Goal: Task Accomplishment & Management: Use online tool/utility

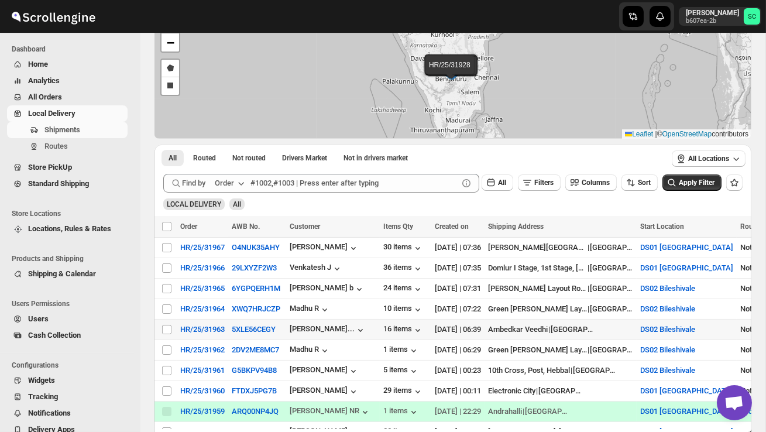
scroll to position [104, 0]
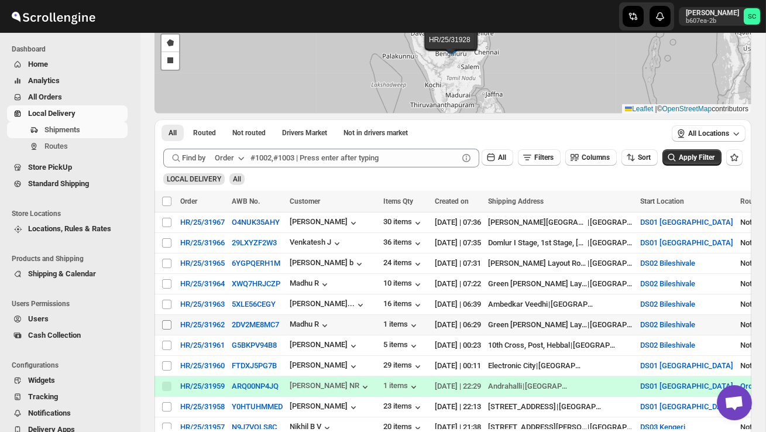
click at [163, 324] on input "Select shipment" at bounding box center [166, 324] width 9 height 9
checkbox input "true"
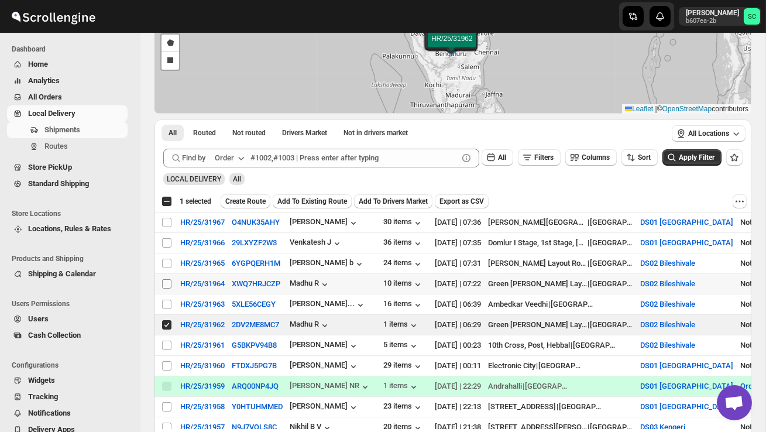
click at [167, 283] on input "Select shipment" at bounding box center [166, 283] width 9 height 9
checkbox input "true"
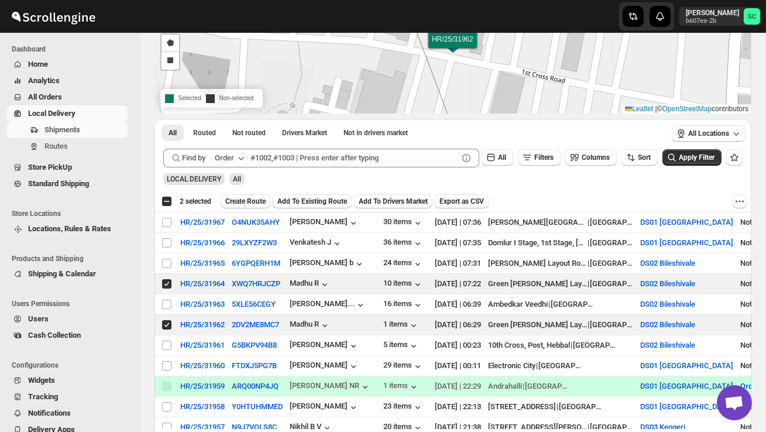
click at [257, 201] on span "Create Route" at bounding box center [245, 201] width 40 height 9
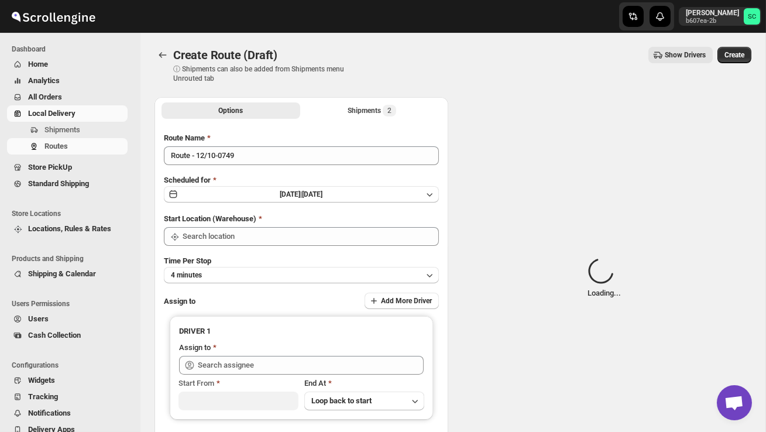
type input "DS02 Bileshivale"
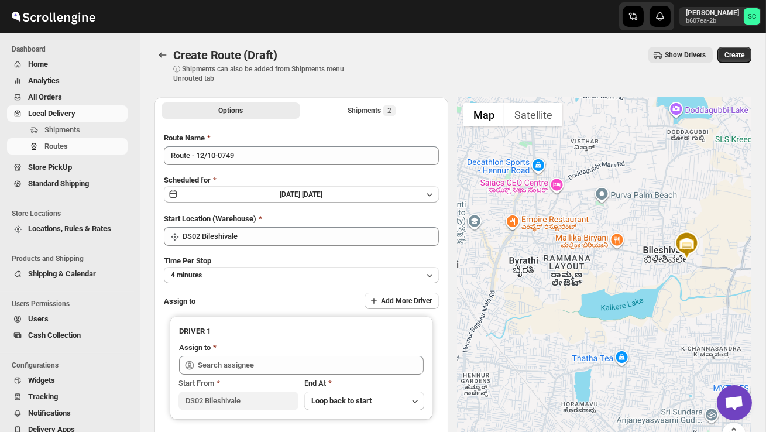
drag, startPoint x: 516, startPoint y: 306, endPoint x: 600, endPoint y: 362, distance: 100.8
click at [601, 351] on div at bounding box center [605, 278] width 294 height 363
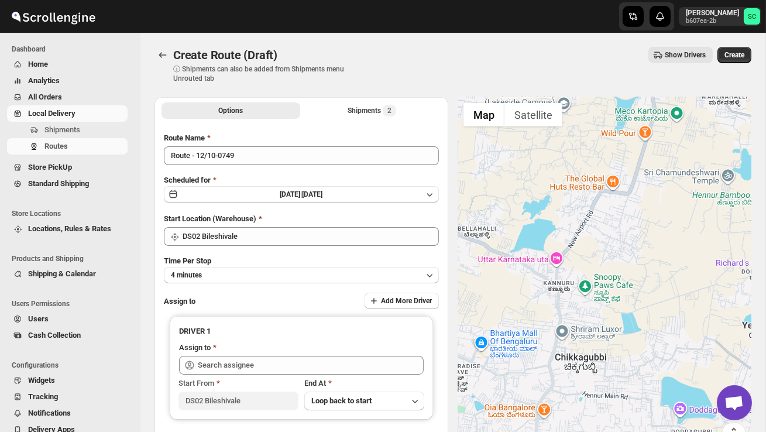
drag, startPoint x: 585, startPoint y: 351, endPoint x: 530, endPoint y: 320, distance: 62.7
click at [544, 327] on div at bounding box center [605, 278] width 294 height 363
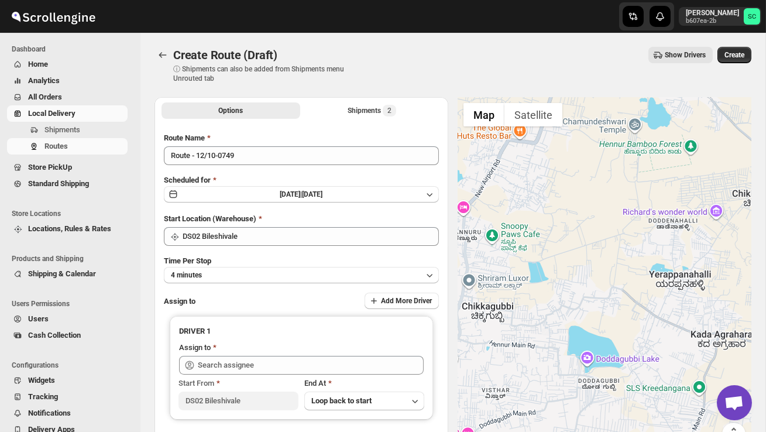
drag, startPoint x: 520, startPoint y: 273, endPoint x: 621, endPoint y: 152, distance: 157.1
click at [596, 166] on div at bounding box center [605, 278] width 294 height 363
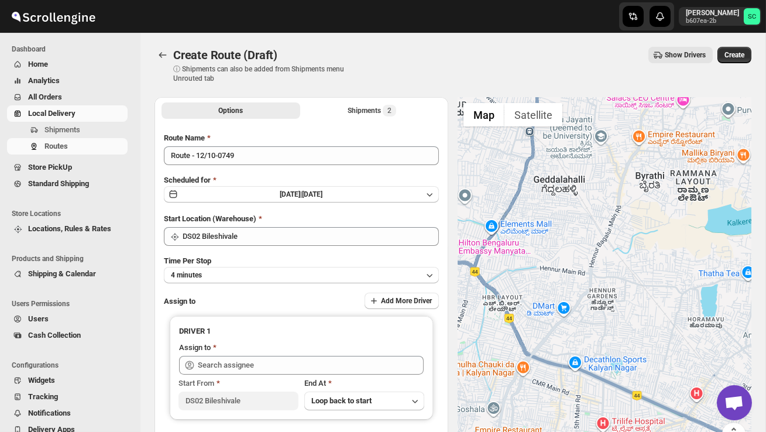
drag, startPoint x: 581, startPoint y: 311, endPoint x: 579, endPoint y: 201, distance: 110.1
click at [580, 203] on div at bounding box center [605, 278] width 294 height 363
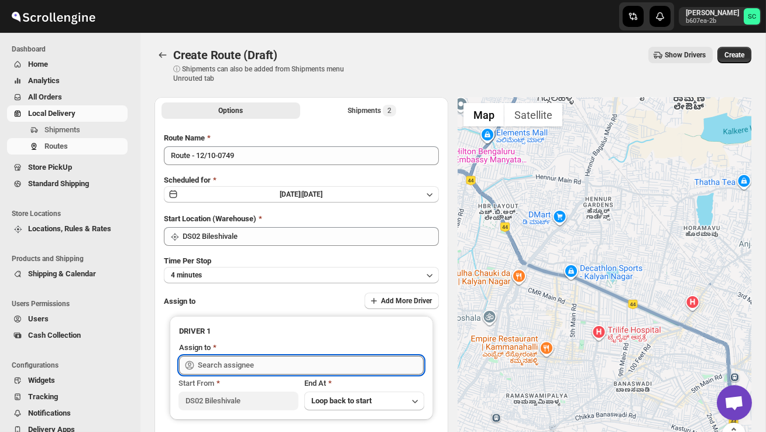
click at [370, 359] on input "text" at bounding box center [311, 365] width 226 height 19
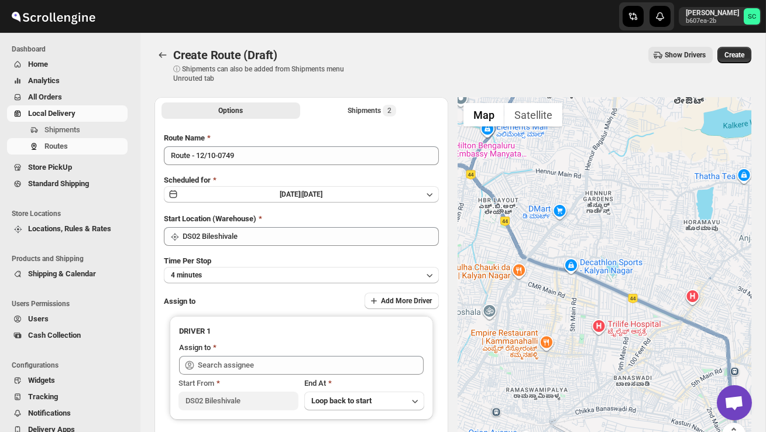
drag, startPoint x: 622, startPoint y: 280, endPoint x: 630, endPoint y: 203, distance: 77.7
click at [627, 211] on div at bounding box center [605, 278] width 294 height 363
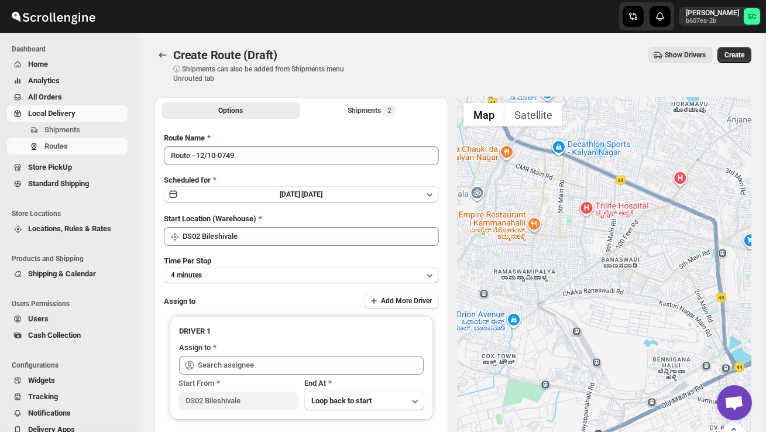
drag, startPoint x: 602, startPoint y: 281, endPoint x: 505, endPoint y: 236, distance: 107.1
click at [510, 241] on div at bounding box center [605, 278] width 294 height 363
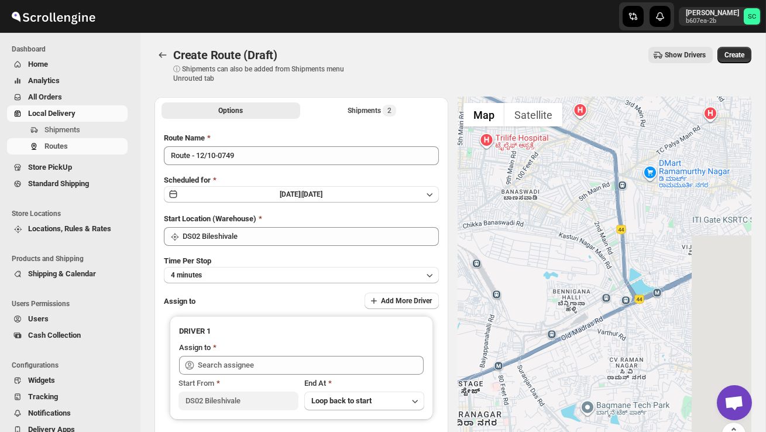
drag, startPoint x: 573, startPoint y: 206, endPoint x: 626, endPoint y: 350, distance: 153.9
click at [618, 334] on div at bounding box center [605, 278] width 294 height 363
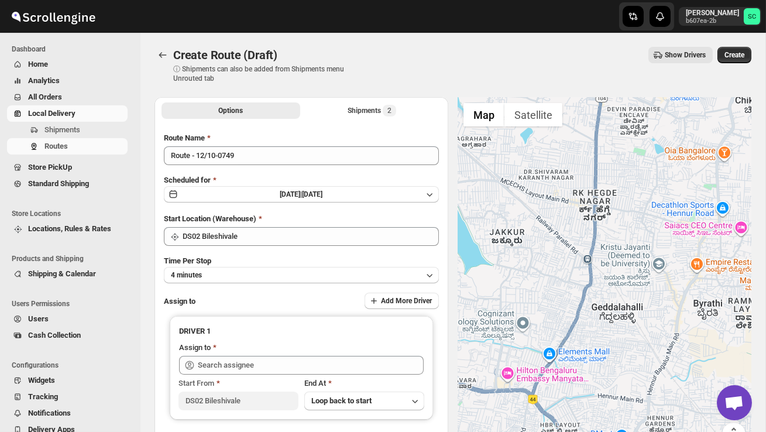
drag, startPoint x: 513, startPoint y: 258, endPoint x: 614, endPoint y: 432, distance: 201.2
click at [599, 414] on div at bounding box center [605, 278] width 294 height 363
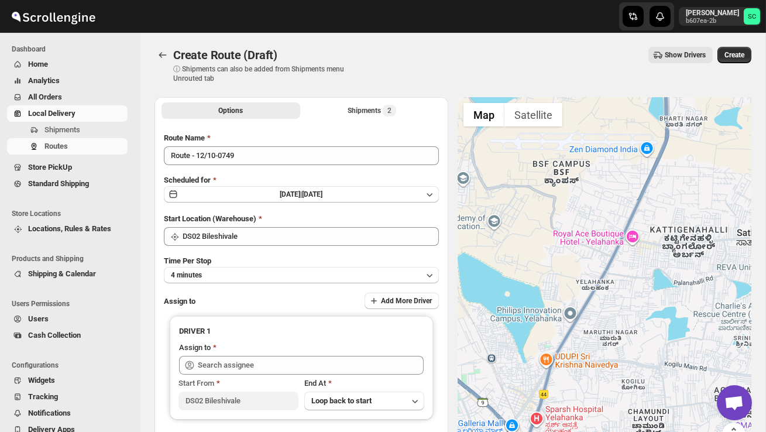
drag, startPoint x: 614, startPoint y: 431, endPoint x: 666, endPoint y: 274, distance: 165.3
click at [666, 274] on div at bounding box center [605, 278] width 294 height 363
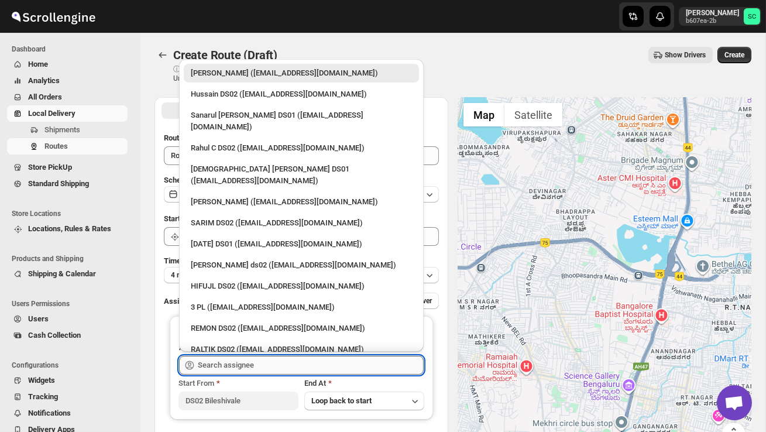
click at [290, 361] on input "text" at bounding box center [311, 365] width 226 height 19
click at [260, 302] on div "3 PL ([EMAIL_ADDRESS][DOMAIN_NAME])" at bounding box center [301, 308] width 221 height 12
type input "3 PL ([EMAIL_ADDRESS][DOMAIN_NAME])"
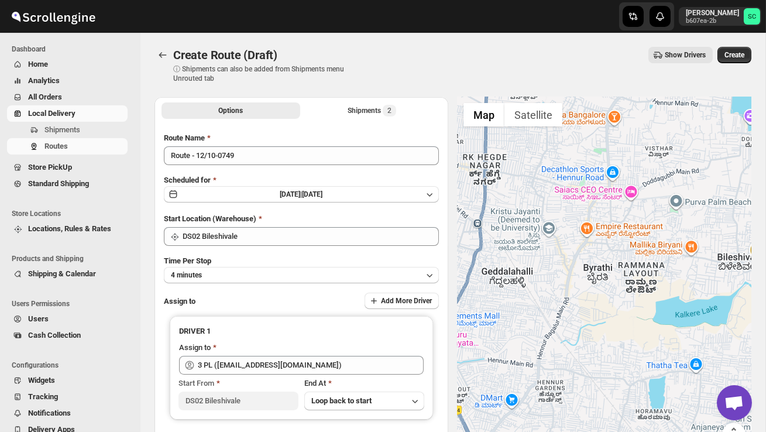
drag, startPoint x: 524, startPoint y: 334, endPoint x: 686, endPoint y: 322, distance: 162.7
click at [686, 322] on div at bounding box center [605, 278] width 294 height 363
click at [63, 127] on span "Shipments" at bounding box center [62, 129] width 36 height 9
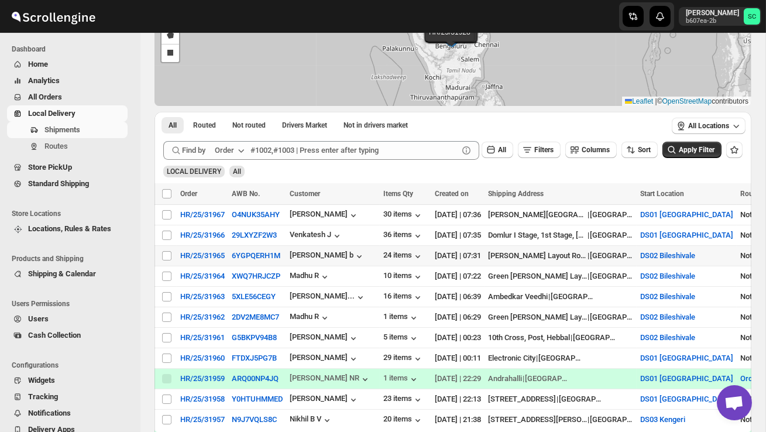
scroll to position [115, 0]
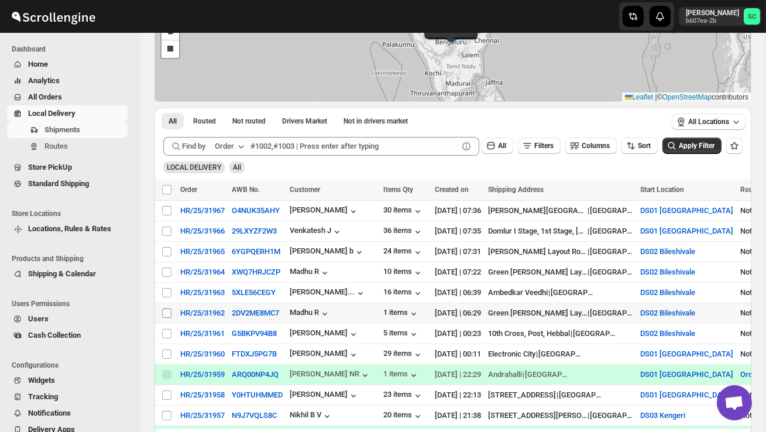
click at [165, 314] on input "Select shipment" at bounding box center [166, 313] width 9 height 9
checkbox input "true"
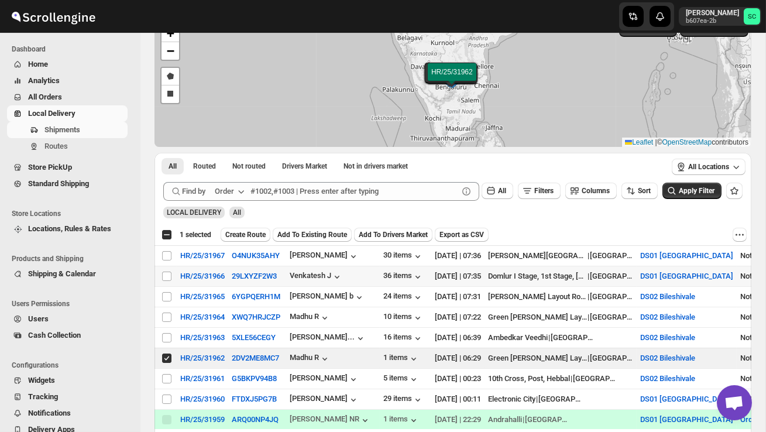
scroll to position [67, 0]
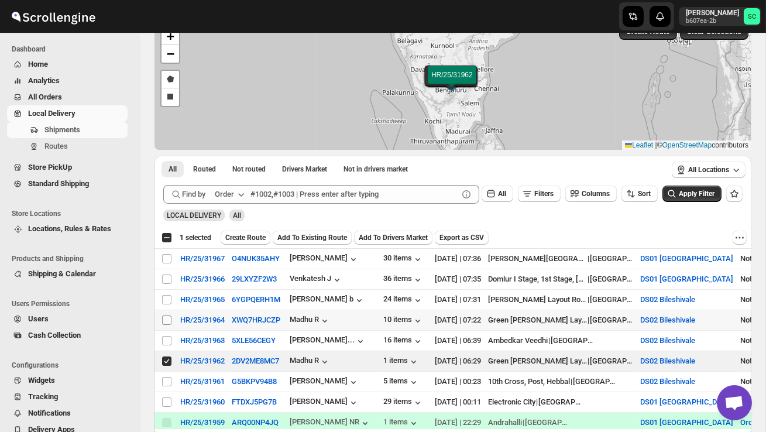
click at [170, 322] on input "Select shipment" at bounding box center [166, 320] width 9 height 9
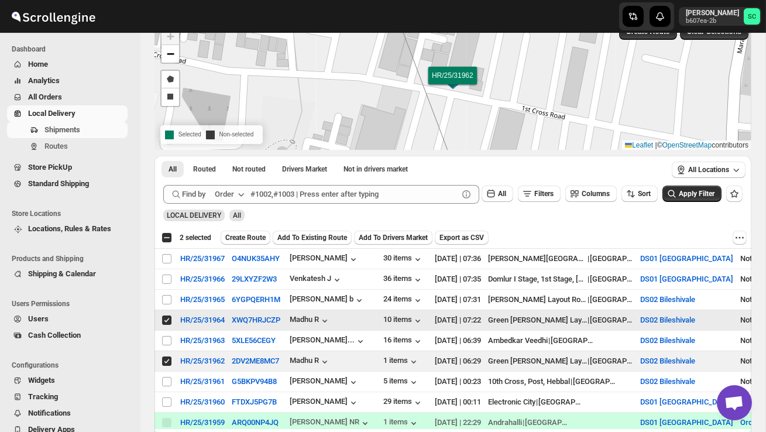
click at [167, 319] on input "Select shipment" at bounding box center [166, 320] width 9 height 9
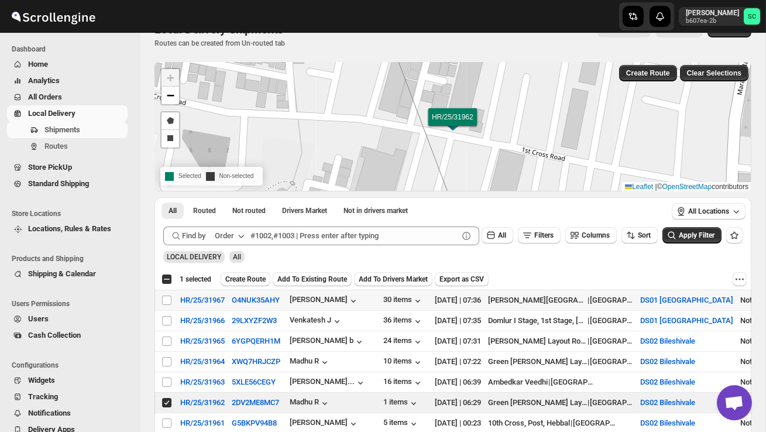
scroll to position [23, 0]
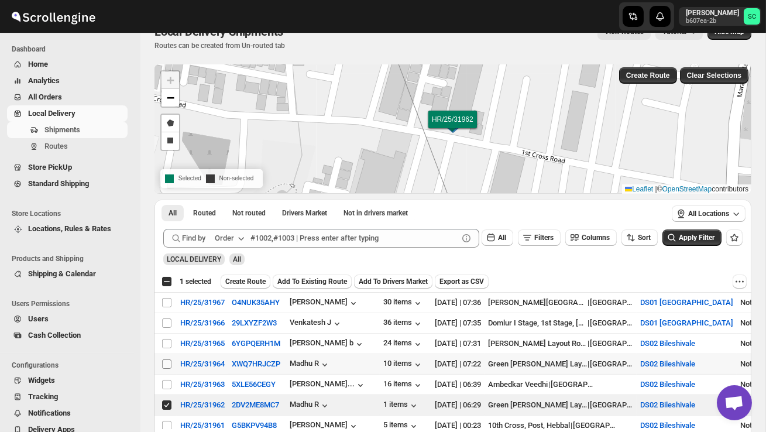
click at [167, 361] on input "Select shipment" at bounding box center [166, 364] width 9 height 9
checkbox input "true"
click at [259, 281] on span "Create Route" at bounding box center [245, 281] width 40 height 9
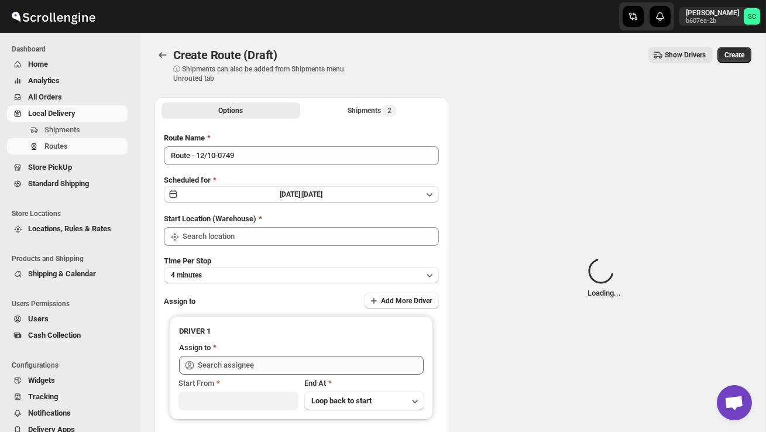
type input "DS02 Bileshivale"
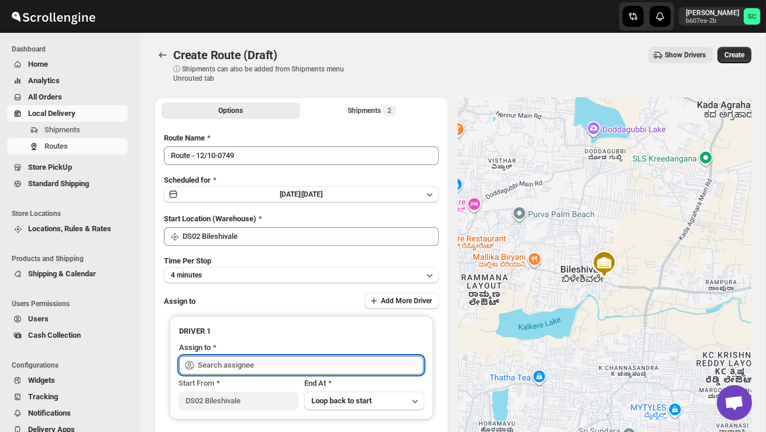
click at [252, 361] on input "text" at bounding box center [311, 365] width 226 height 19
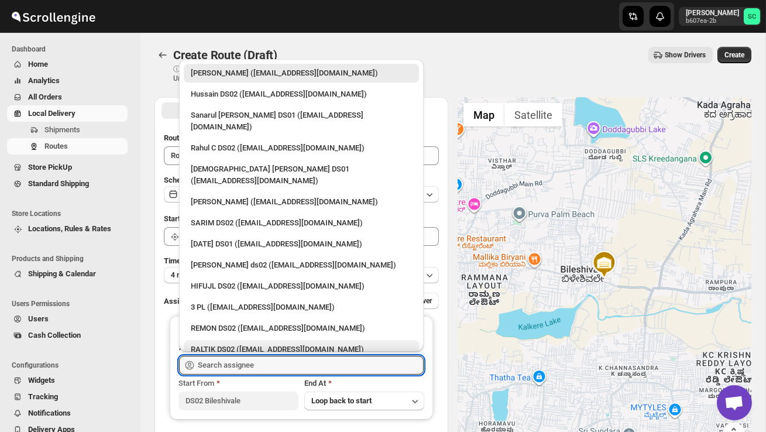
click at [246, 344] on div "RALTIK DS02 ([EMAIL_ADDRESS][DOMAIN_NAME])" at bounding box center [301, 350] width 221 height 12
type input "RALTIK DS02 ([EMAIL_ADDRESS][DOMAIN_NAME])"
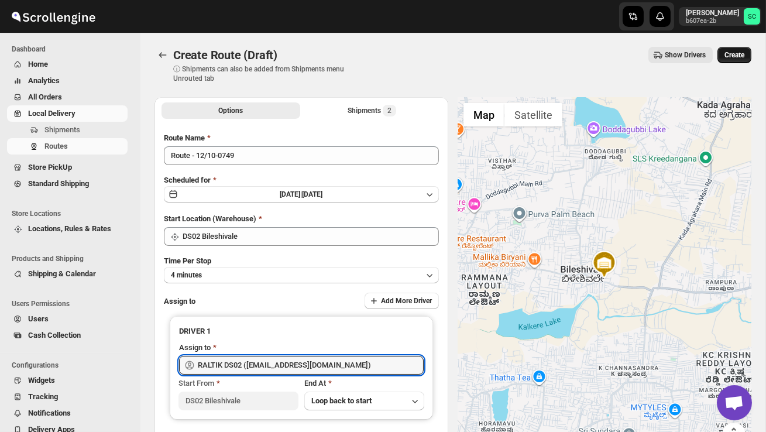
click at [739, 56] on span "Create" at bounding box center [735, 54] width 20 height 9
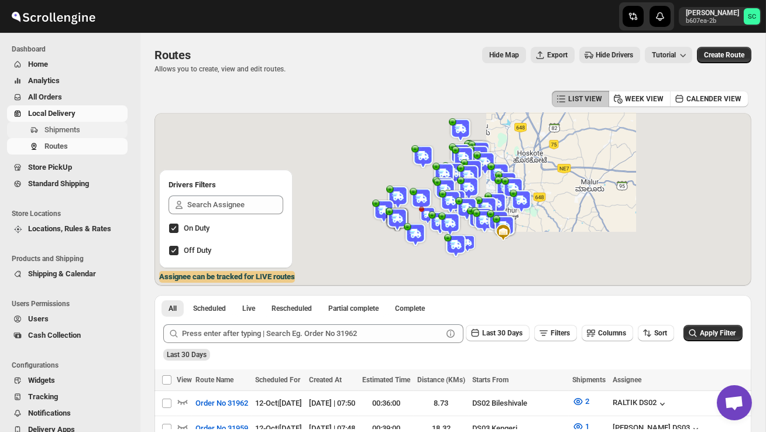
click at [69, 127] on span "Shipments" at bounding box center [62, 129] width 36 height 9
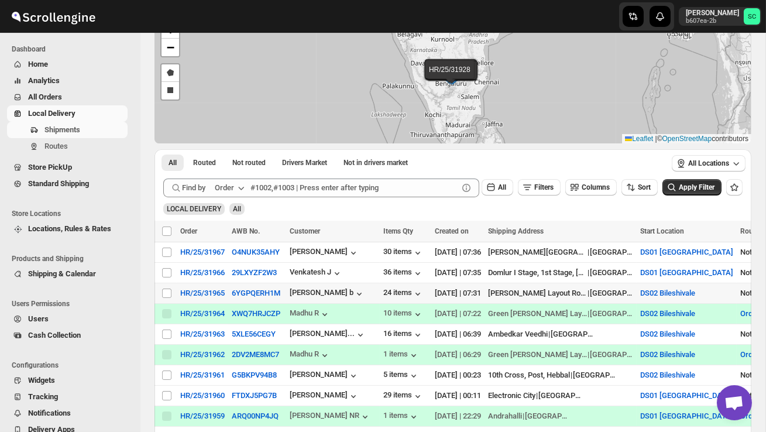
scroll to position [76, 0]
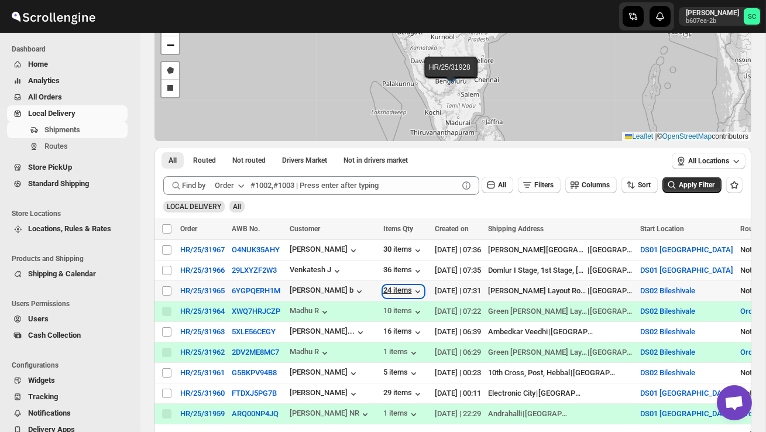
click at [416, 289] on div "24 items" at bounding box center [404, 292] width 40 height 12
click at [166, 290] on input "Select shipment" at bounding box center [166, 290] width 9 height 9
checkbox input "true"
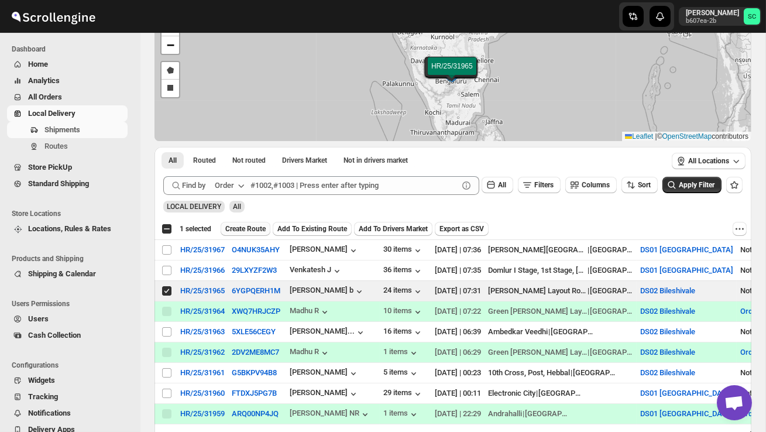
click at [248, 228] on span "Create Route" at bounding box center [245, 228] width 40 height 9
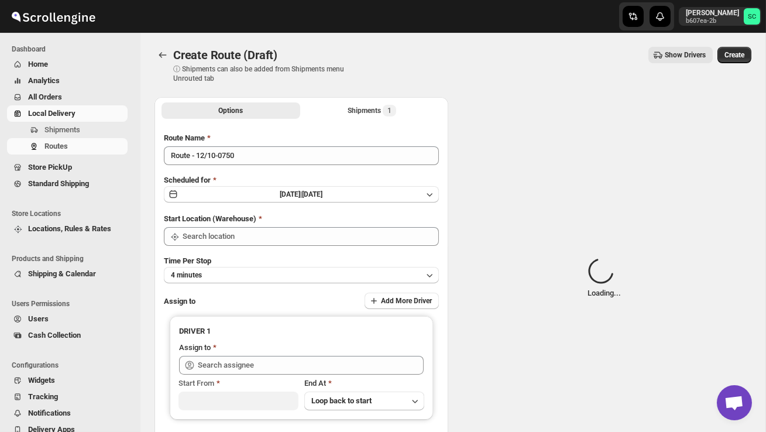
type input "DS02 Bileshivale"
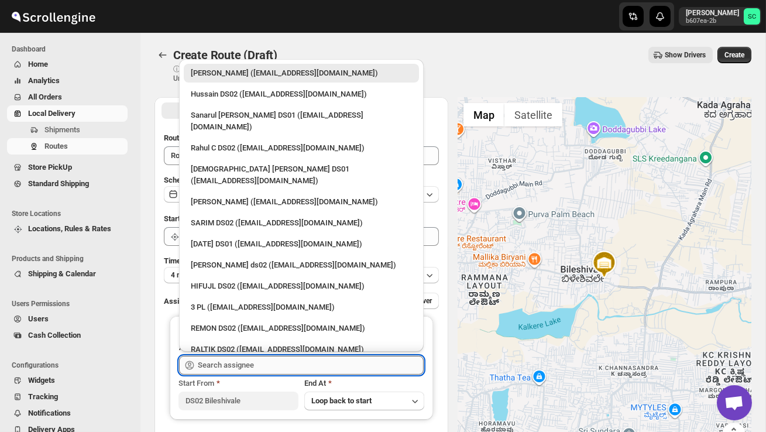
click at [241, 367] on input "text" at bounding box center [311, 365] width 226 height 19
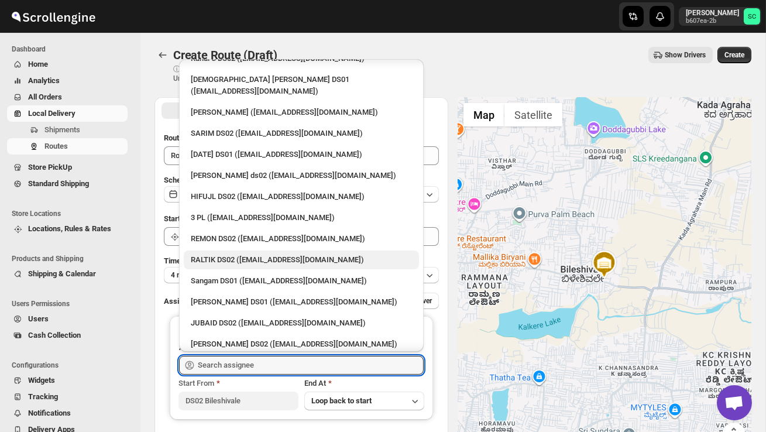
scroll to position [91, 0]
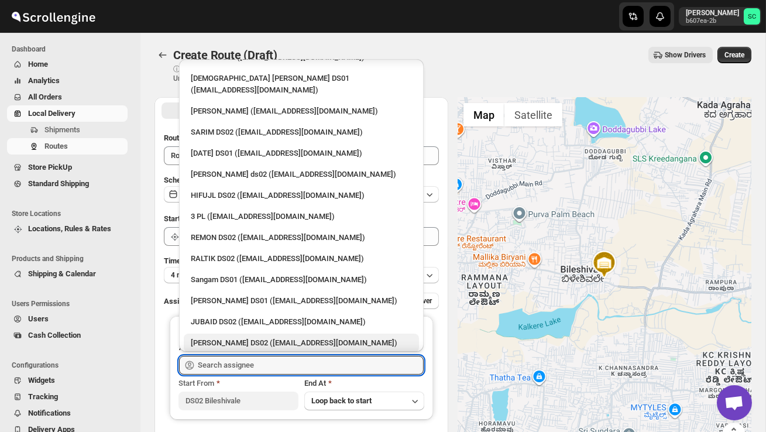
click at [238, 337] on div "[PERSON_NAME] DS02 ([EMAIL_ADDRESS][DOMAIN_NAME])" at bounding box center [301, 343] width 221 height 12
type input "[PERSON_NAME] DS02 ([EMAIL_ADDRESS][DOMAIN_NAME])"
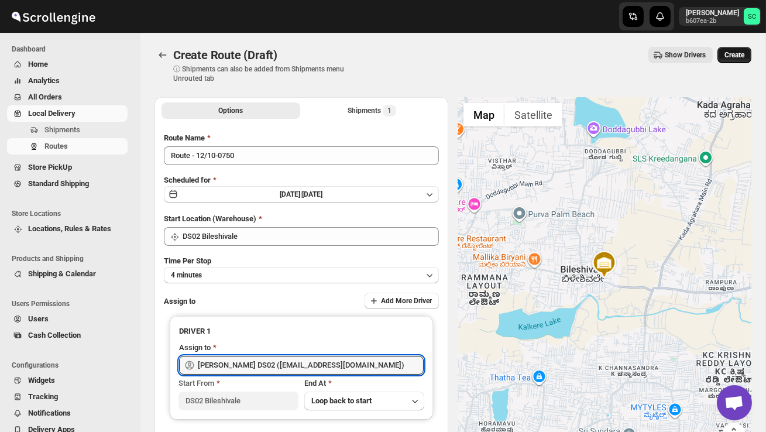
click at [728, 60] on button "Create" at bounding box center [735, 55] width 34 height 16
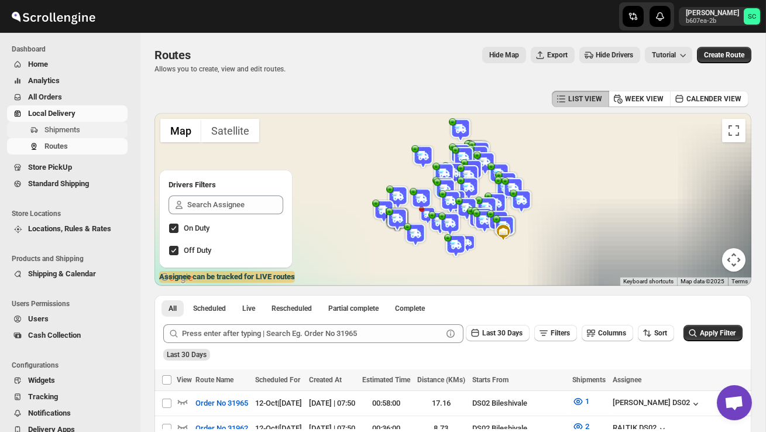
click at [58, 131] on span "Shipments" at bounding box center [62, 129] width 36 height 9
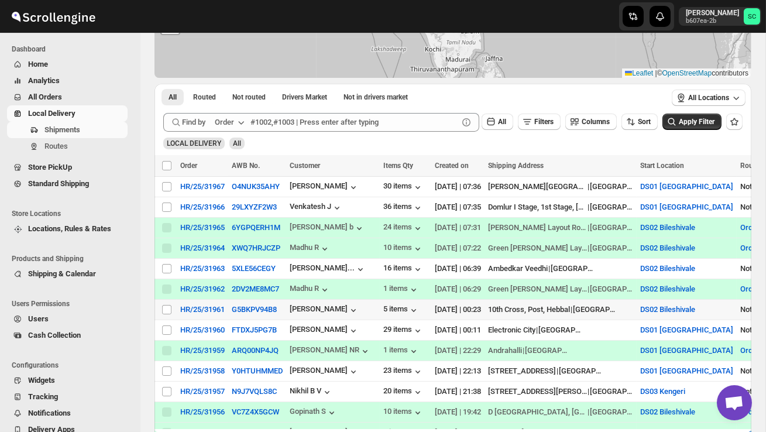
scroll to position [172, 0]
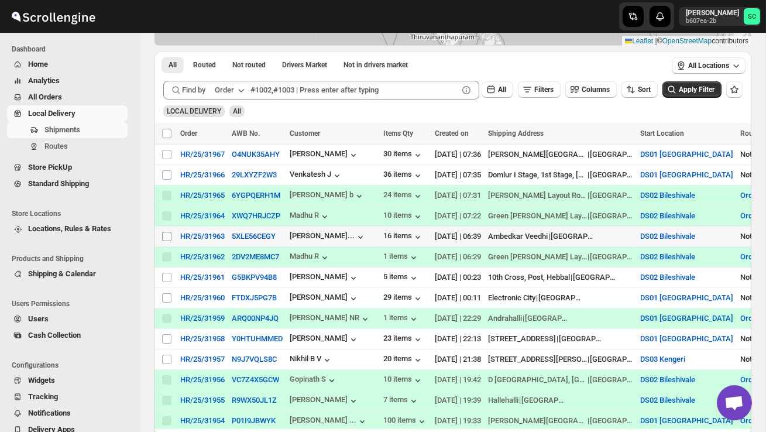
click at [167, 238] on input "Select shipment" at bounding box center [166, 236] width 9 height 9
checkbox input "true"
click at [252, 131] on span "Create Route" at bounding box center [245, 133] width 40 height 9
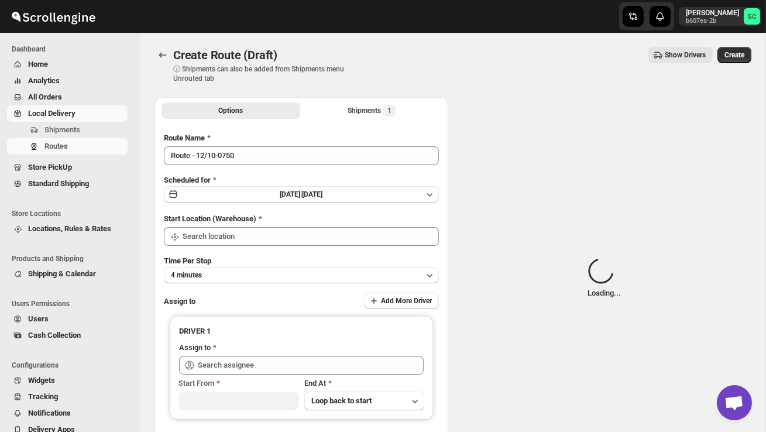
type input "DS02 Bileshivale"
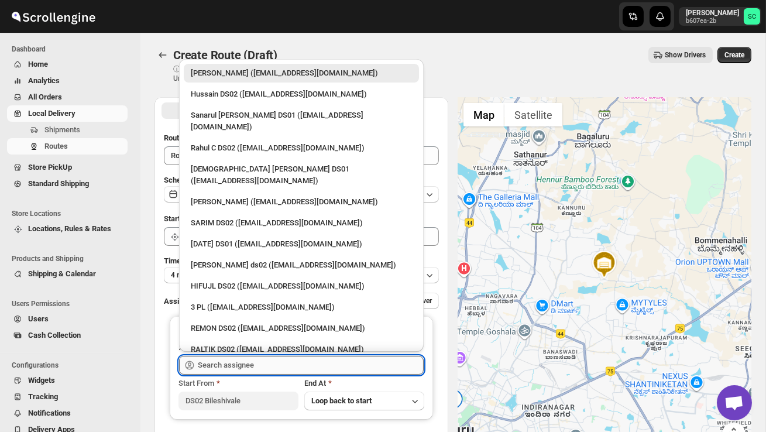
click at [231, 368] on input "text" at bounding box center [311, 365] width 226 height 19
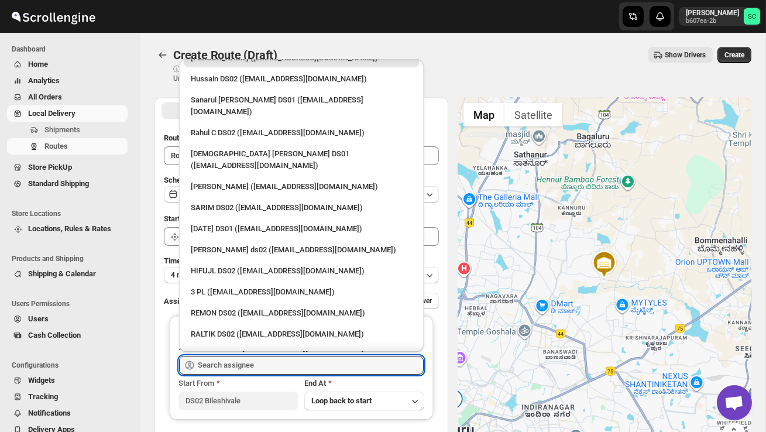
scroll to position [18, 0]
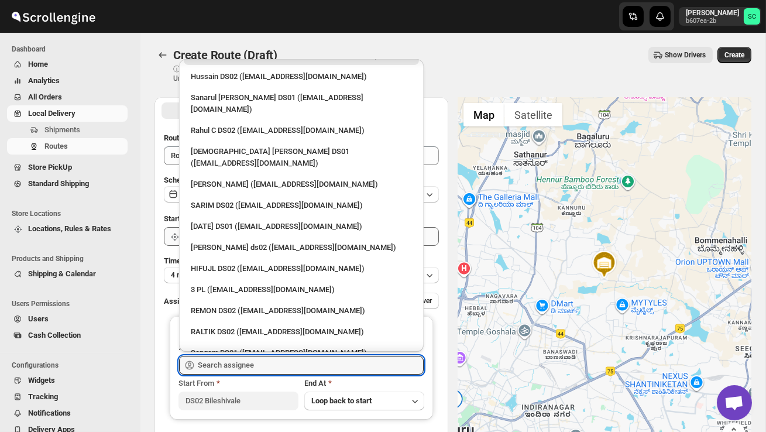
click at [248, 242] on div "[PERSON_NAME] ds02 ([EMAIL_ADDRESS][DOMAIN_NAME])" at bounding box center [301, 248] width 221 height 12
type input "[PERSON_NAME] ds02 ([EMAIL_ADDRESS][DOMAIN_NAME])"
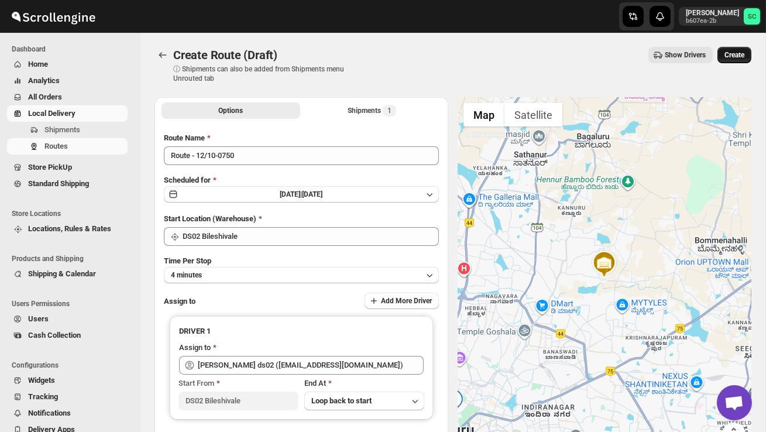
click at [742, 57] on span "Create" at bounding box center [735, 54] width 20 height 9
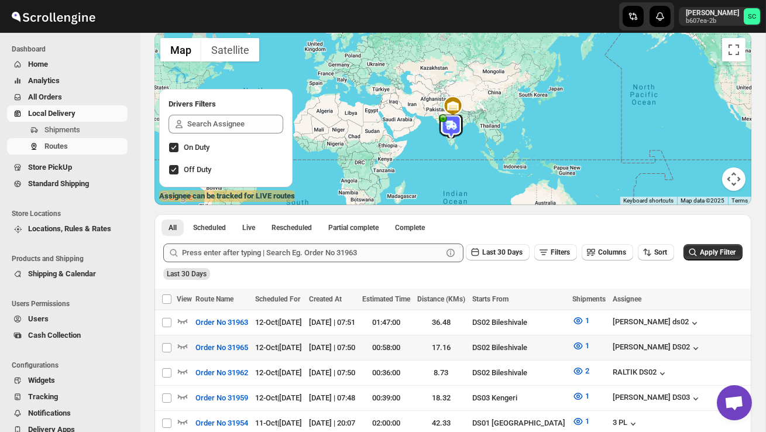
scroll to position [94, 0]
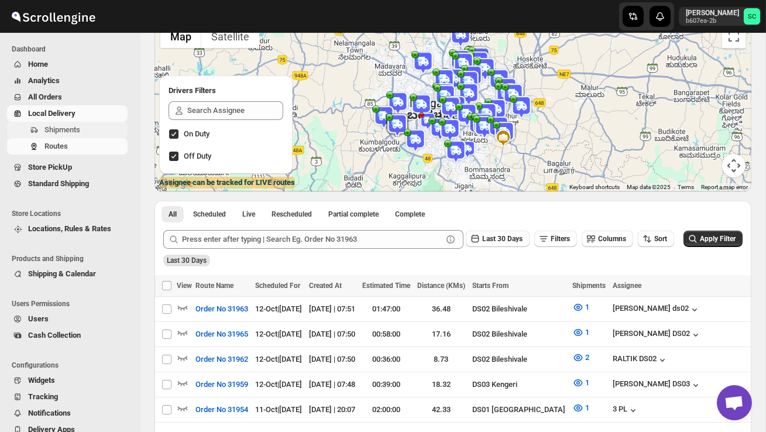
click at [61, 122] on button "Shipments" at bounding box center [67, 130] width 121 height 16
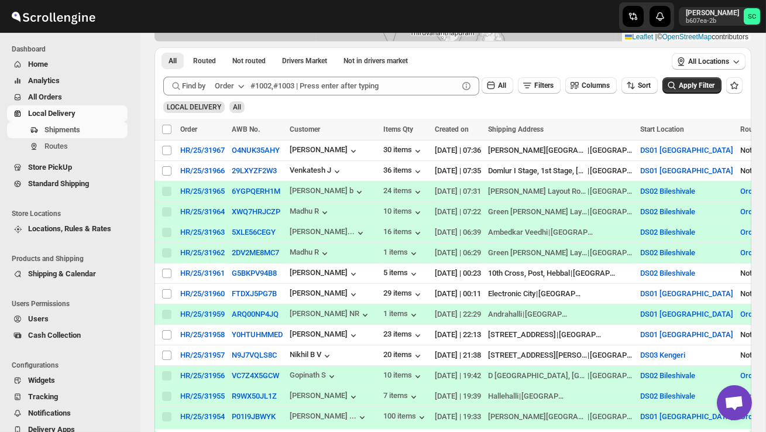
scroll to position [177, 0]
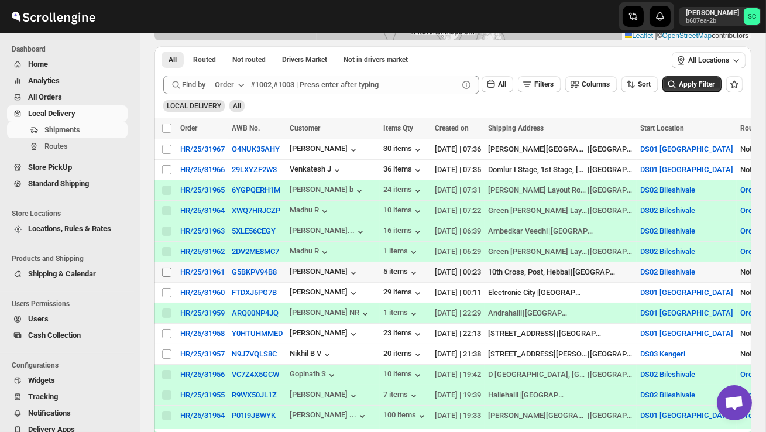
click at [166, 272] on input "Select shipment" at bounding box center [166, 272] width 9 height 9
checkbox input "true"
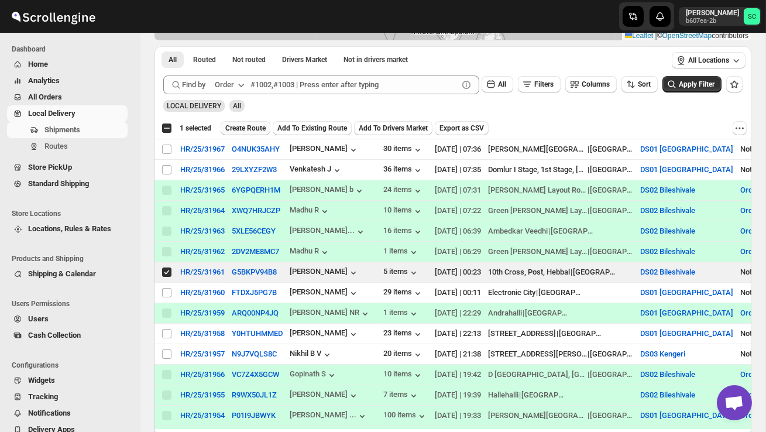
click at [259, 129] on span "Create Route" at bounding box center [245, 128] width 40 height 9
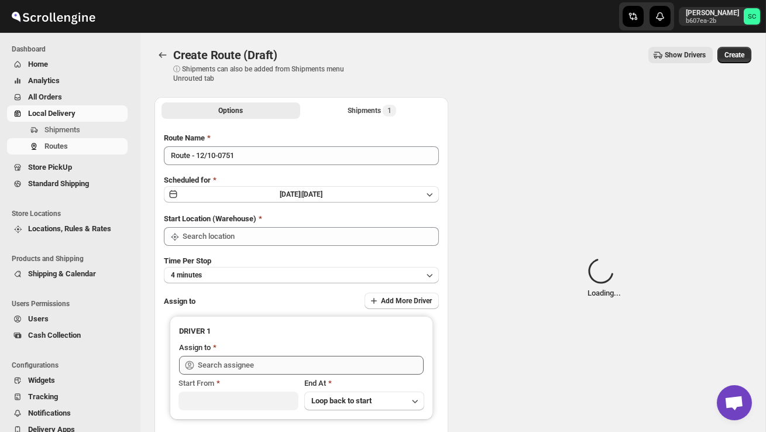
type input "DS02 Bileshivale"
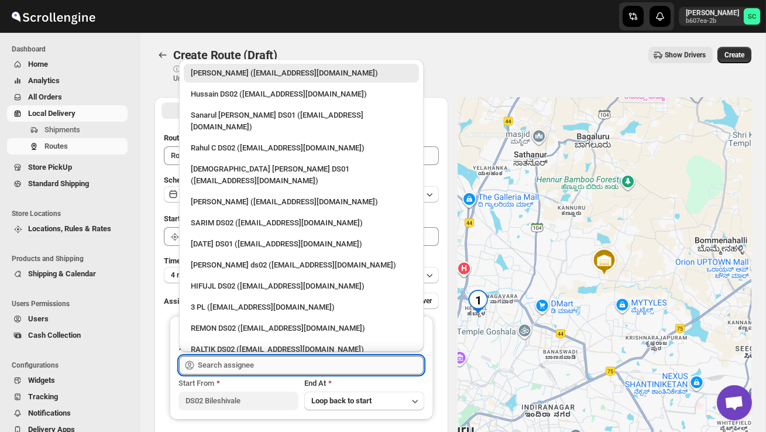
click at [248, 360] on input "text" at bounding box center [311, 365] width 226 height 19
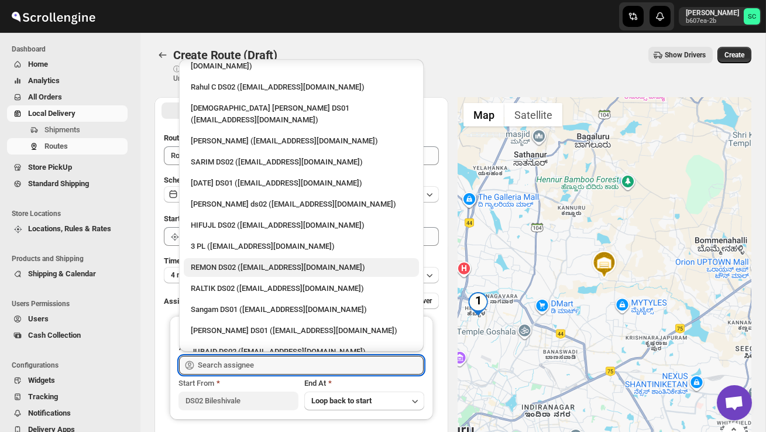
scroll to position [64, 0]
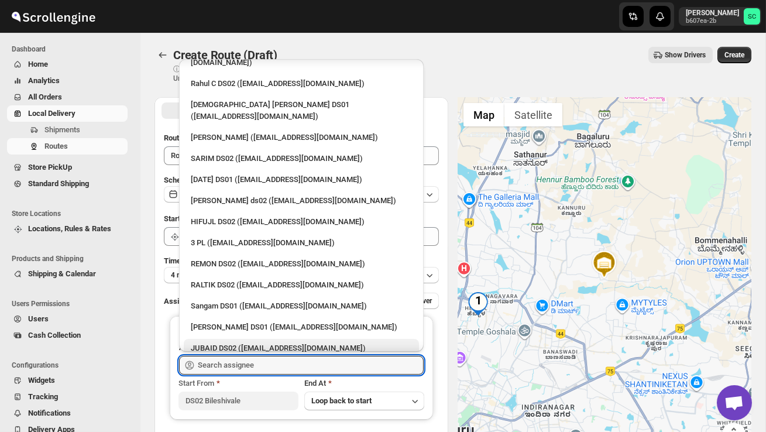
click at [242, 343] on div "JUBAID DS02 ([EMAIL_ADDRESS][DOMAIN_NAME])" at bounding box center [301, 349] width 221 height 12
type input "JUBAID DS02 ([EMAIL_ADDRESS][DOMAIN_NAME])"
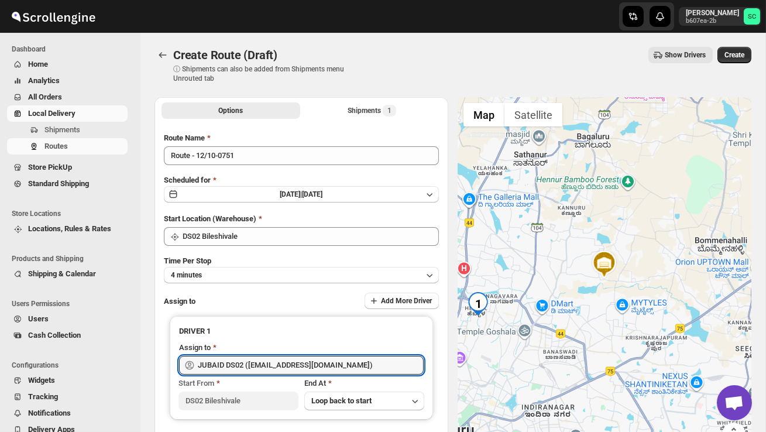
click at [735, 56] on span "Create" at bounding box center [735, 54] width 20 height 9
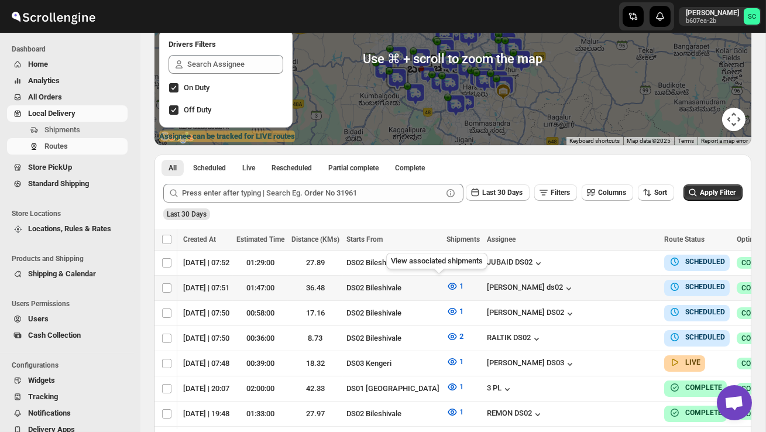
scroll to position [0, 177]
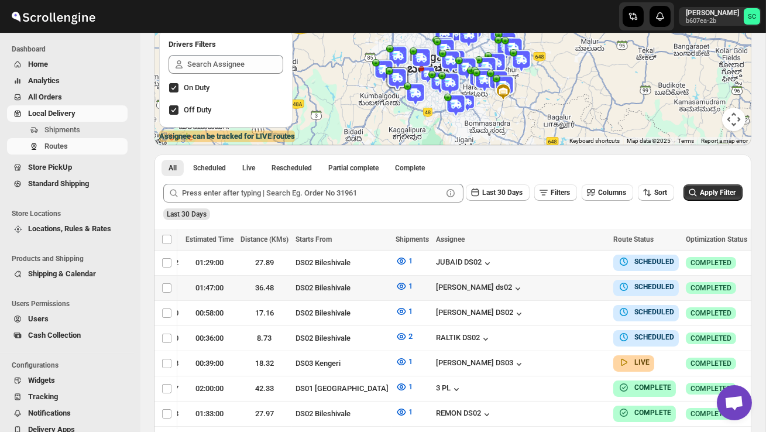
click at [757, 286] on icon "button" at bounding box center [763, 288] width 12 height 12
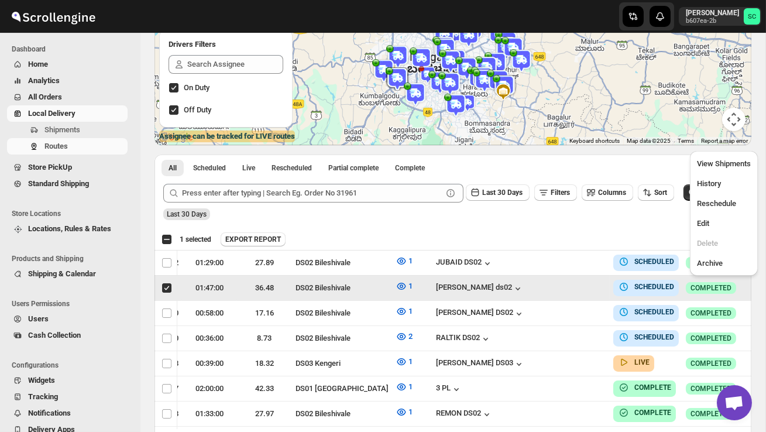
scroll to position [0, 1]
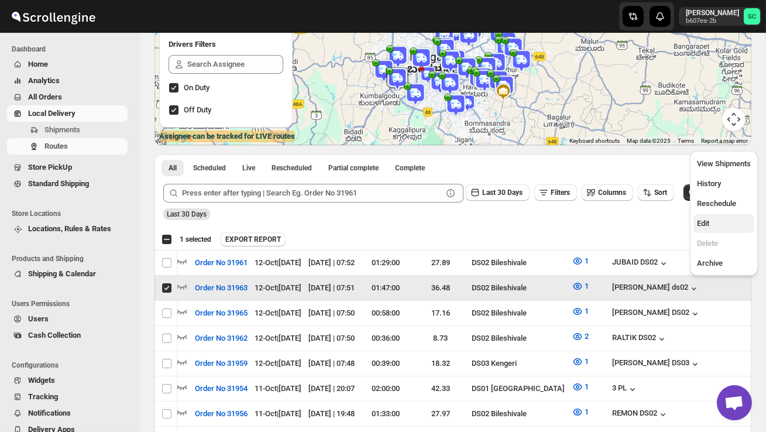
click at [728, 223] on span "Edit" at bounding box center [724, 224] width 54 height 12
checkbox input "false"
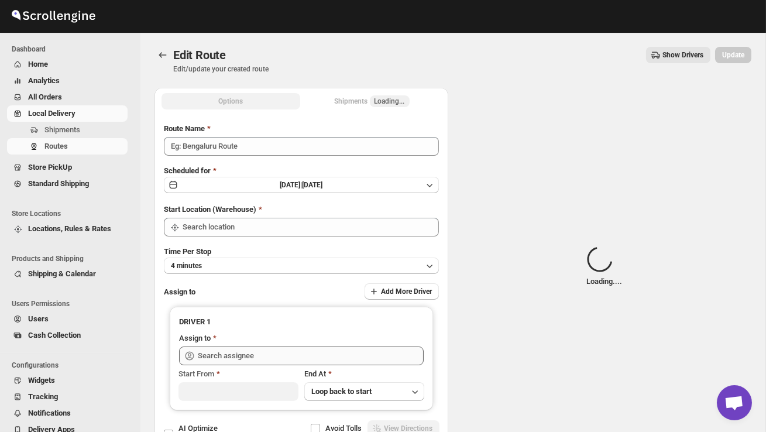
type input "Order No 31963"
type input "DS02 Bileshivale"
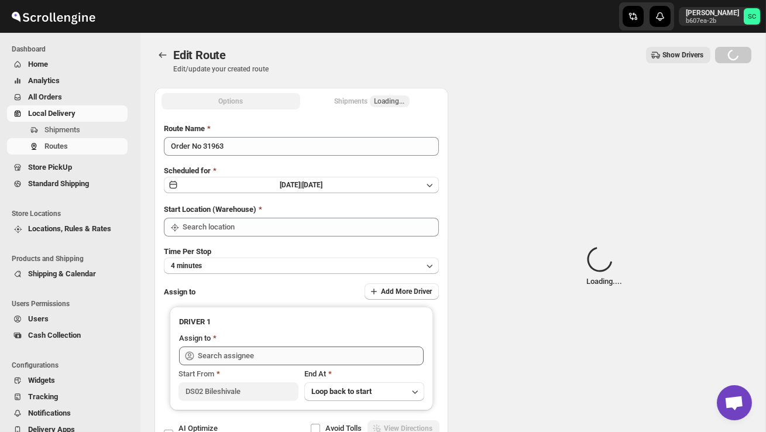
type input "DS02 Bileshivale"
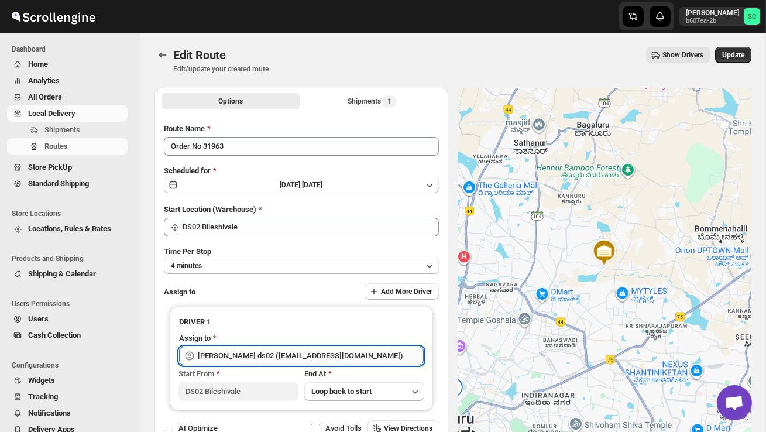
click at [299, 357] on input "[PERSON_NAME] ds02 ([EMAIL_ADDRESS][DOMAIN_NAME])" at bounding box center [311, 356] width 226 height 19
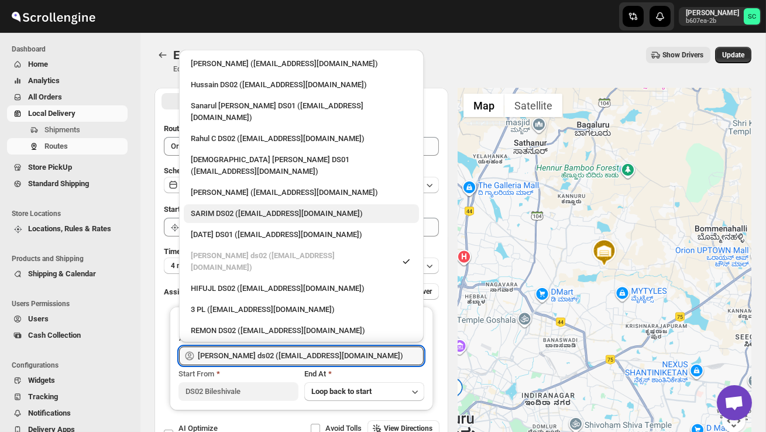
click at [273, 208] on div "SARIM DS02 ([EMAIL_ADDRESS][DOMAIN_NAME])" at bounding box center [301, 214] width 221 height 12
type input "SARIM DS02 ([EMAIL_ADDRESS][DOMAIN_NAME])"
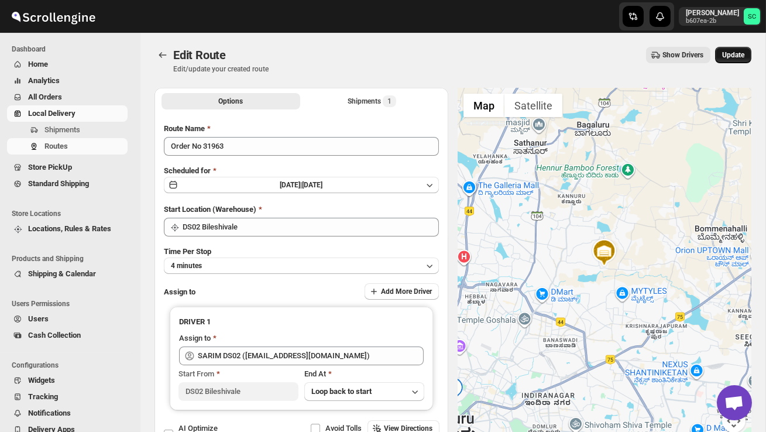
click at [734, 53] on span "Update" at bounding box center [734, 54] width 22 height 9
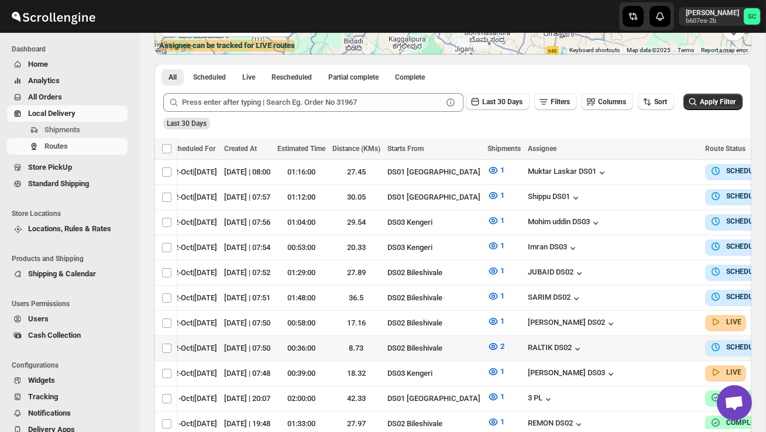
scroll to position [0, 177]
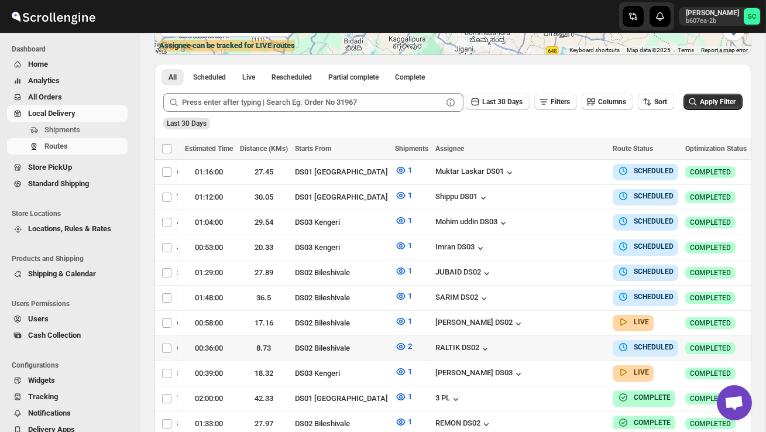
click at [756, 342] on icon "button" at bounding box center [762, 348] width 12 height 12
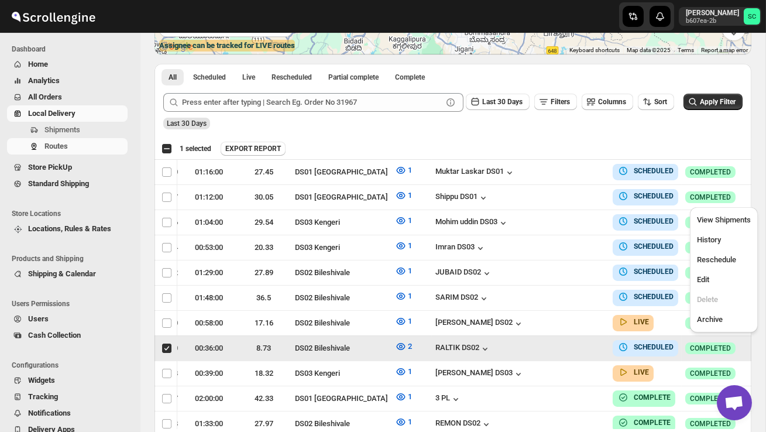
scroll to position [0, 1]
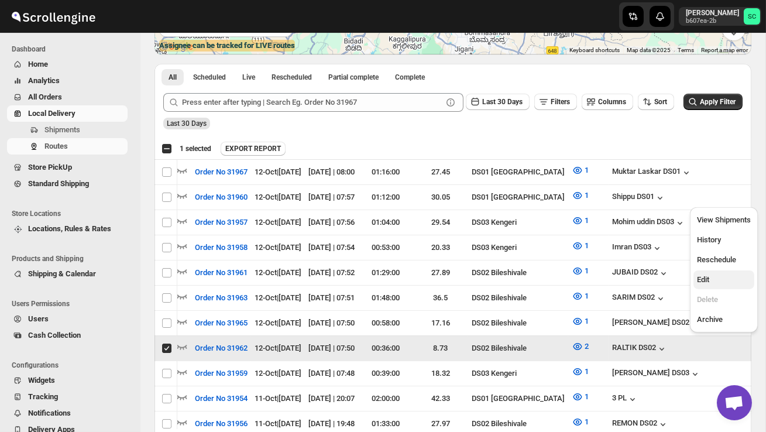
click at [725, 282] on span "Edit" at bounding box center [724, 280] width 54 height 12
checkbox input "false"
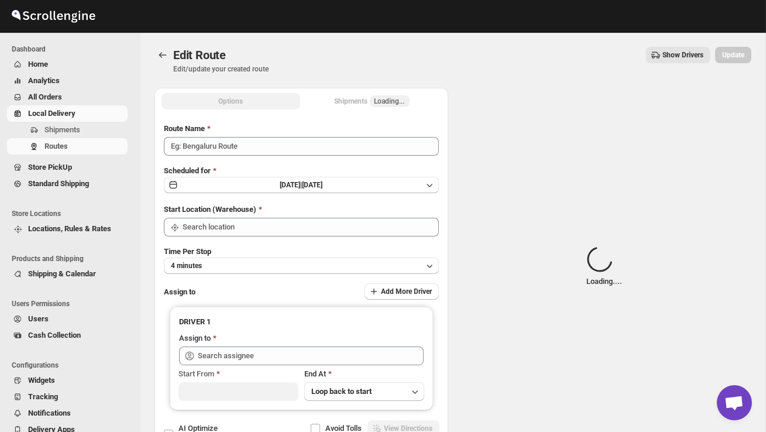
type input "Order No 31962"
type input "DS02 Bileshivale"
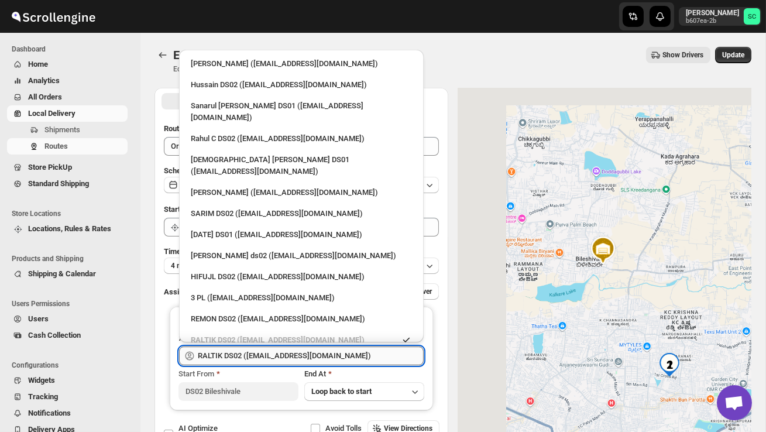
click at [331, 355] on input "RALTIK DS02 ([EMAIL_ADDRESS][DOMAIN_NAME])" at bounding box center [311, 356] width 226 height 19
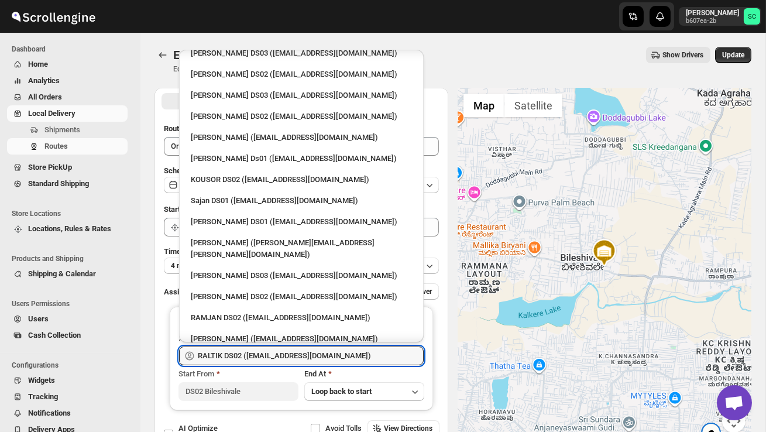
scroll to position [457, 0]
click at [238, 290] on div "[PERSON_NAME] DS02 ([EMAIL_ADDRESS][DOMAIN_NAME])" at bounding box center [301, 296] width 221 height 12
type input "[PERSON_NAME] DS02 ([EMAIL_ADDRESS][DOMAIN_NAME])"
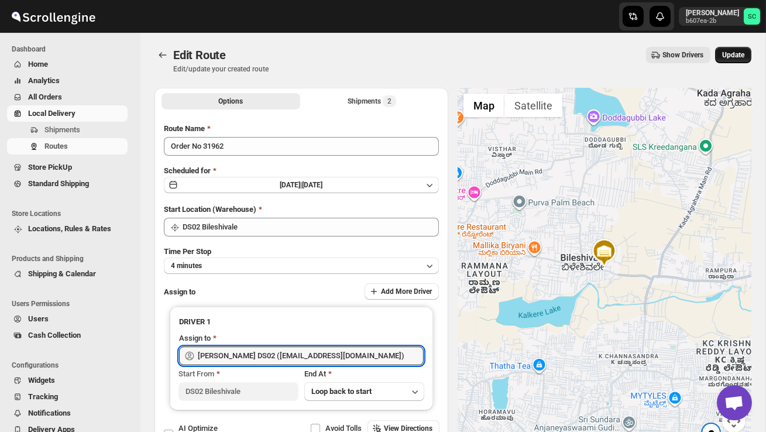
click at [730, 54] on span "Update" at bounding box center [734, 54] width 22 height 9
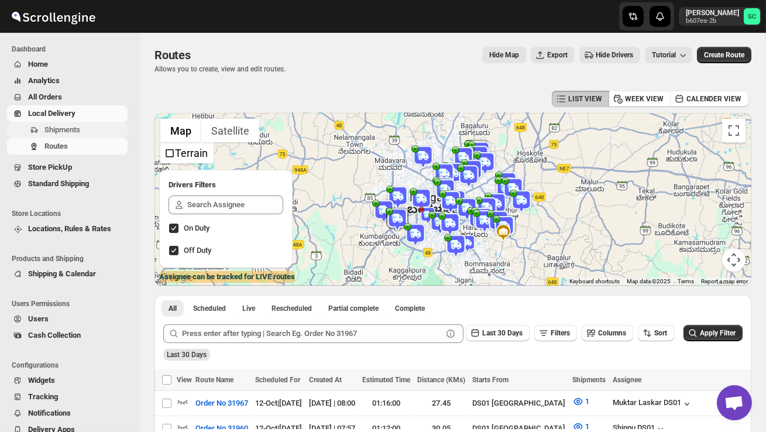
click at [71, 131] on span "Shipments" at bounding box center [62, 129] width 36 height 9
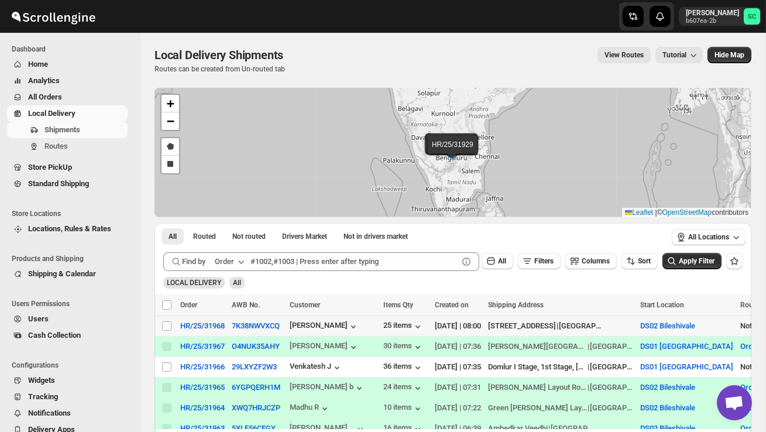
click at [171, 333] on td "Select shipment" at bounding box center [166, 326] width 22 height 20
checkbox input "true"
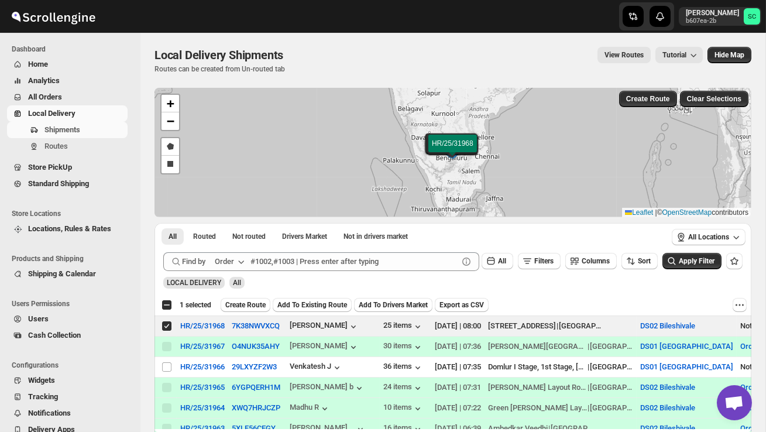
click at [252, 299] on button "Create Route" at bounding box center [246, 305] width 50 height 14
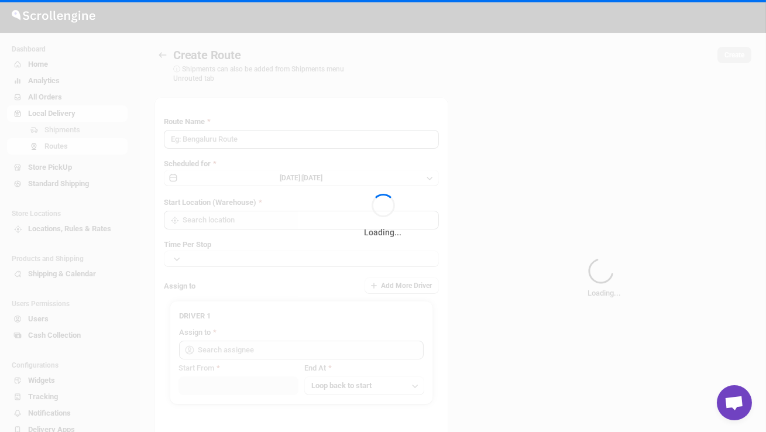
type input "Route - 12/10-0806"
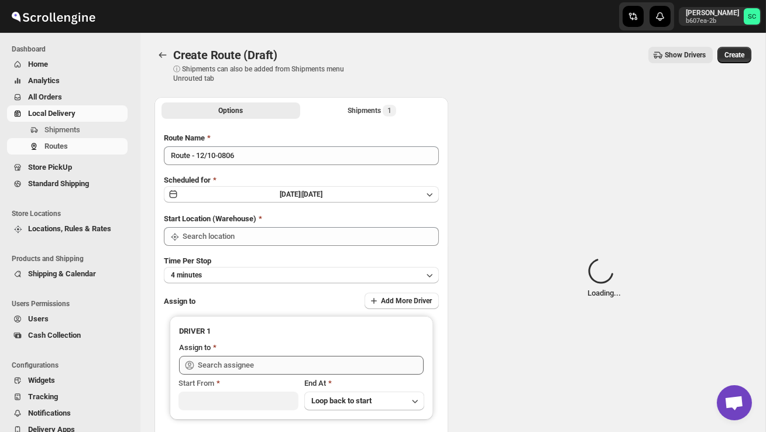
type input "DS02 Bileshivale"
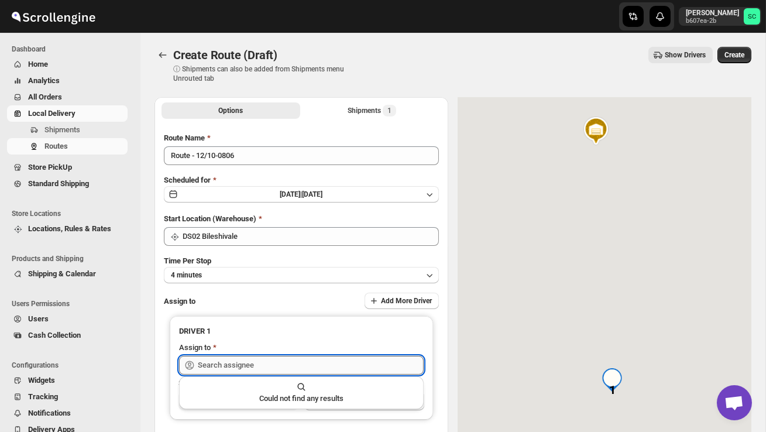
click at [235, 367] on input "text" at bounding box center [311, 365] width 226 height 19
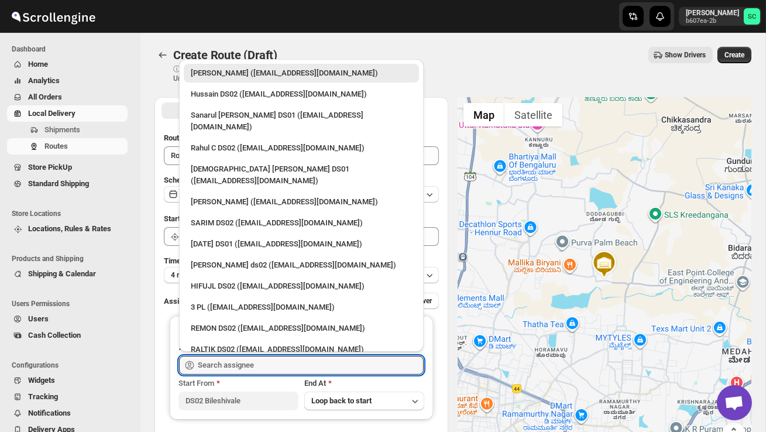
click at [230, 97] on div "Hussain DS02 ([EMAIL_ADDRESS][DOMAIN_NAME])" at bounding box center [301, 94] width 221 height 12
type input "Hussain DS02 ([EMAIL_ADDRESS][DOMAIN_NAME])"
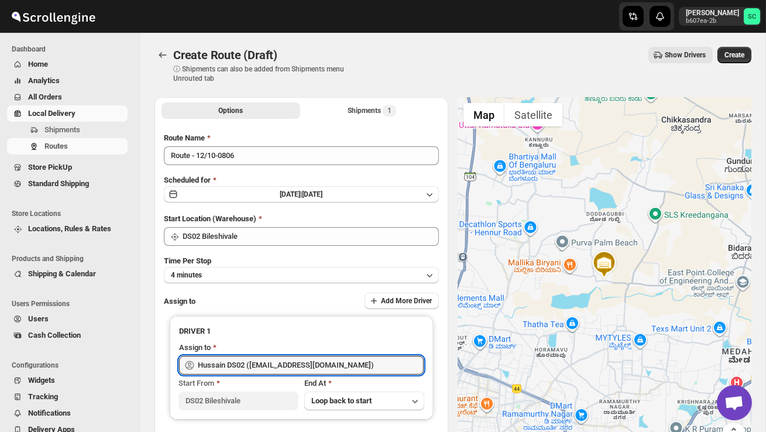
click at [744, 56] on span "Create" at bounding box center [735, 54] width 20 height 9
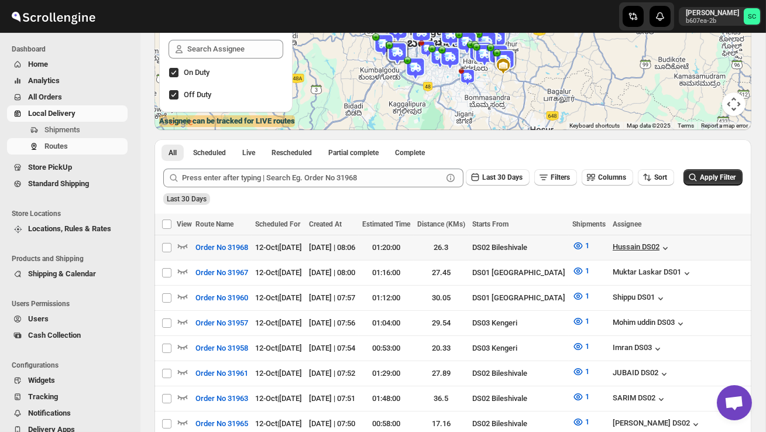
scroll to position [0, 177]
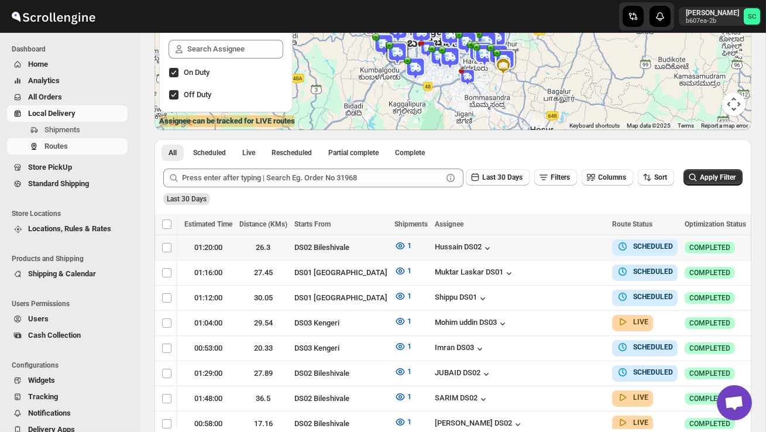
click at [756, 246] on icon "button" at bounding box center [762, 247] width 12 height 12
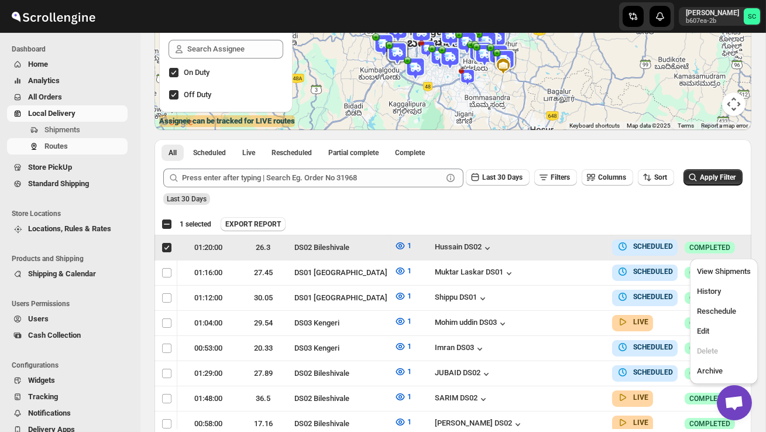
scroll to position [0, 1]
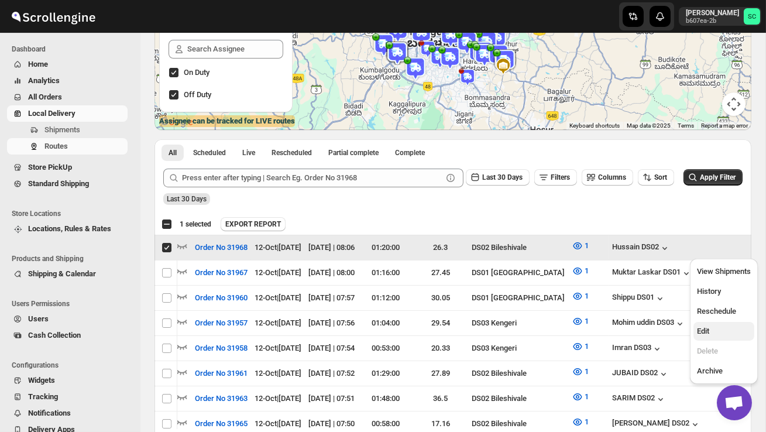
click at [737, 333] on span "Edit" at bounding box center [724, 332] width 54 height 12
checkbox input "false"
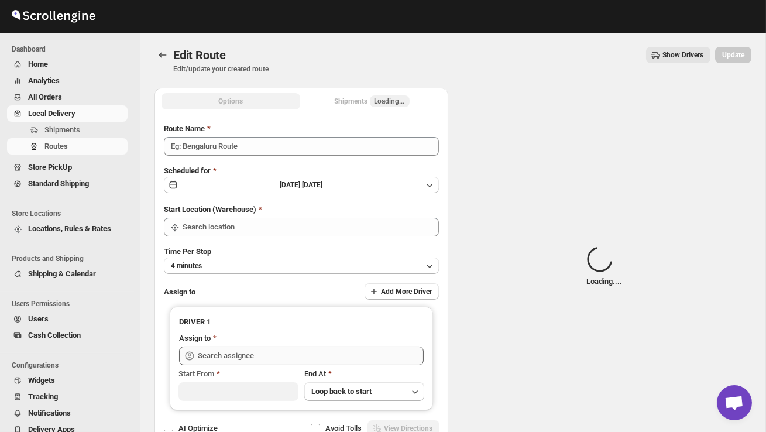
type input "Order No 31968"
type input "DS02 Bileshivale"
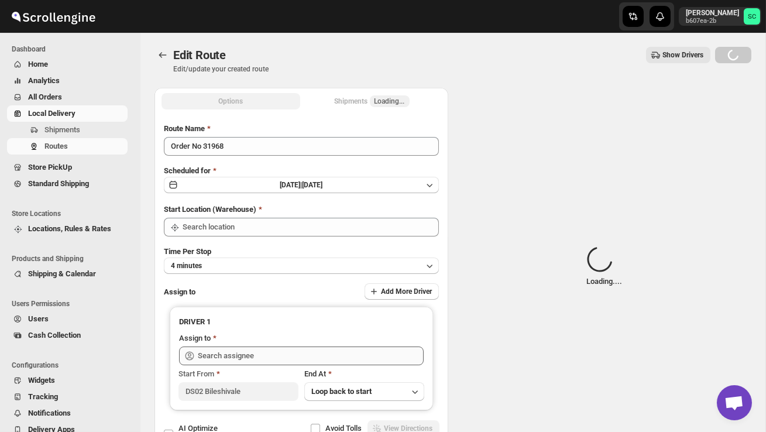
type input "DS02 Bileshivale"
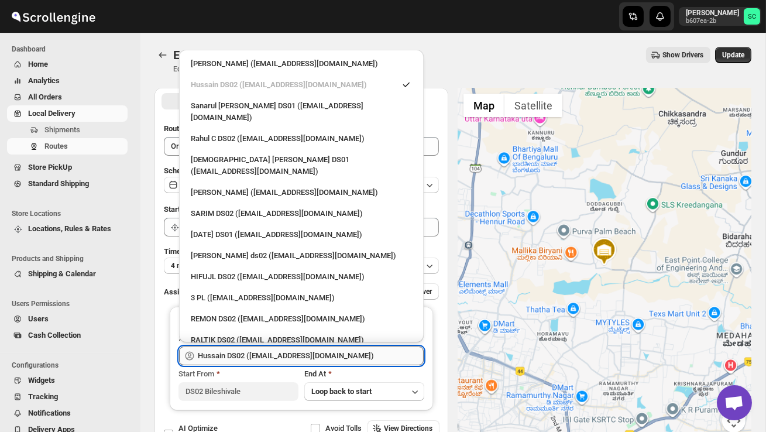
click at [295, 355] on input "Hussain DS02 ([EMAIL_ADDRESS][DOMAIN_NAME])" at bounding box center [311, 356] width 226 height 19
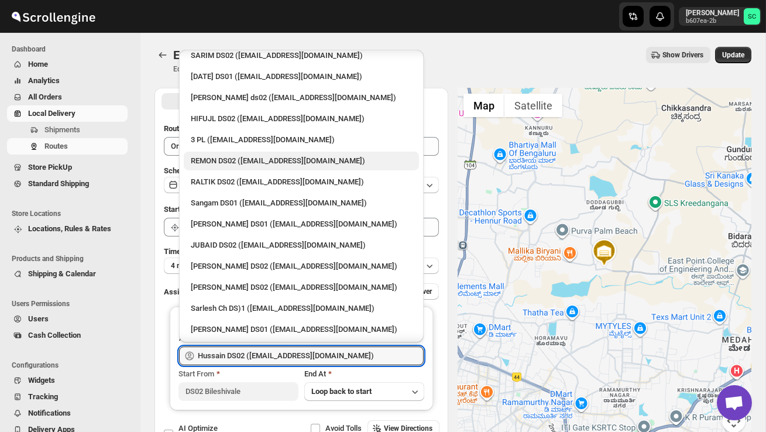
scroll to position [158, 0]
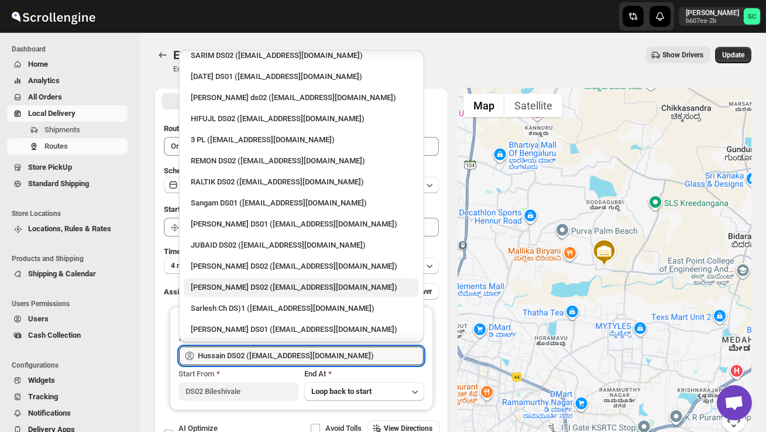
click at [230, 278] on div "[PERSON_NAME] DS02 ([EMAIL_ADDRESS][DOMAIN_NAME])" at bounding box center [301, 287] width 235 height 19
type input "[PERSON_NAME] DS02 ([EMAIL_ADDRESS][DOMAIN_NAME])"
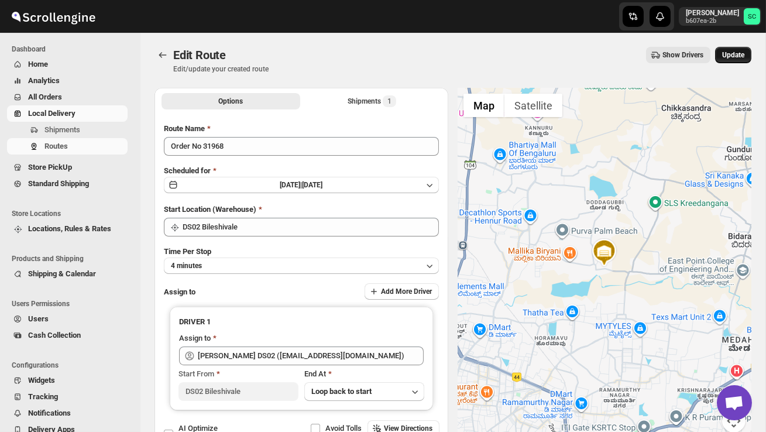
click at [741, 50] on button "Update" at bounding box center [733, 55] width 36 height 16
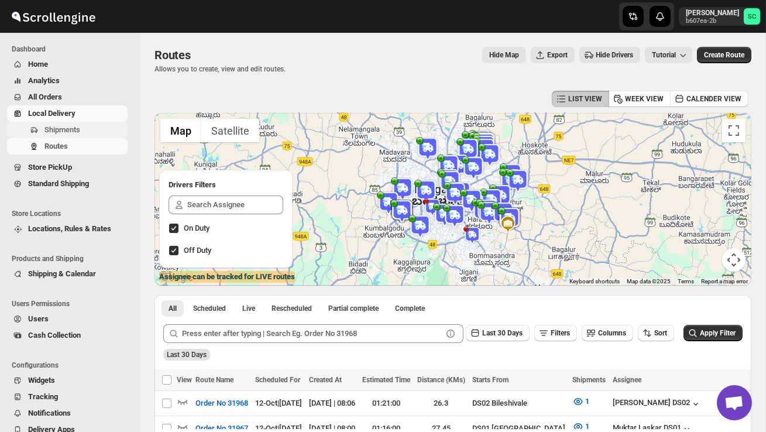
click at [54, 129] on span "Shipments" at bounding box center [62, 129] width 36 height 9
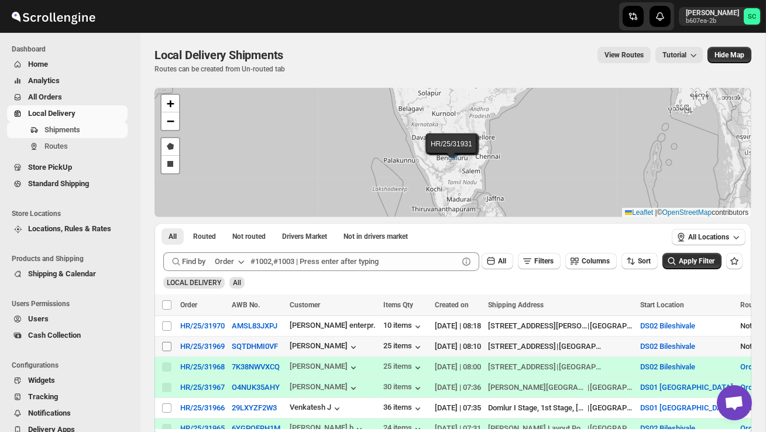
click at [166, 347] on input "Select shipment" at bounding box center [166, 346] width 9 height 9
checkbox input "true"
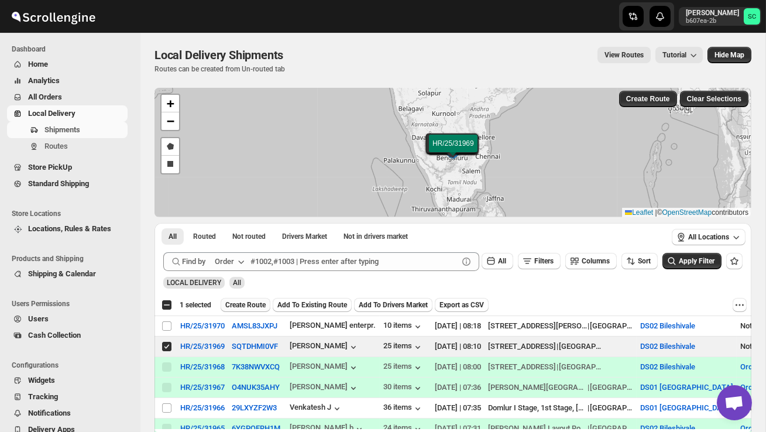
click at [257, 306] on span "Create Route" at bounding box center [245, 304] width 40 height 9
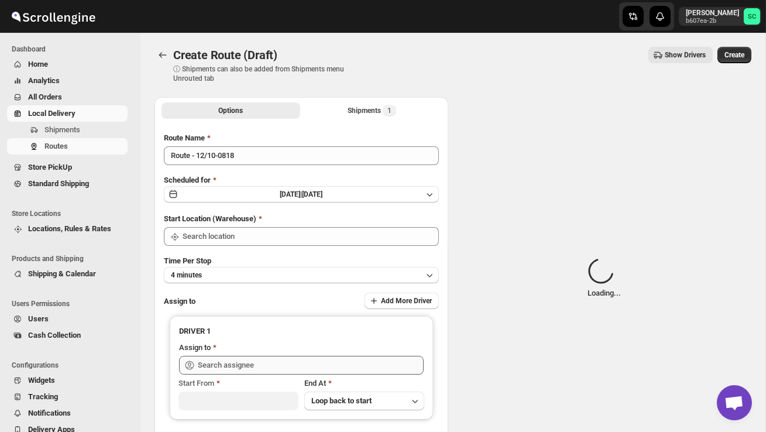
type input "DS02 Bileshivale"
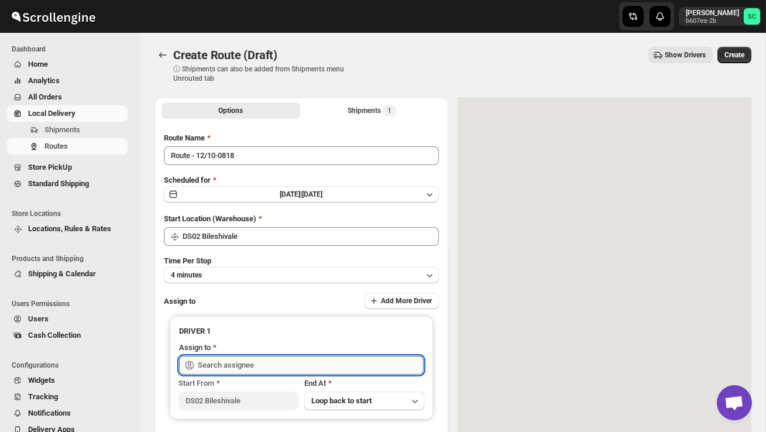
click at [248, 362] on input "text" at bounding box center [311, 365] width 226 height 19
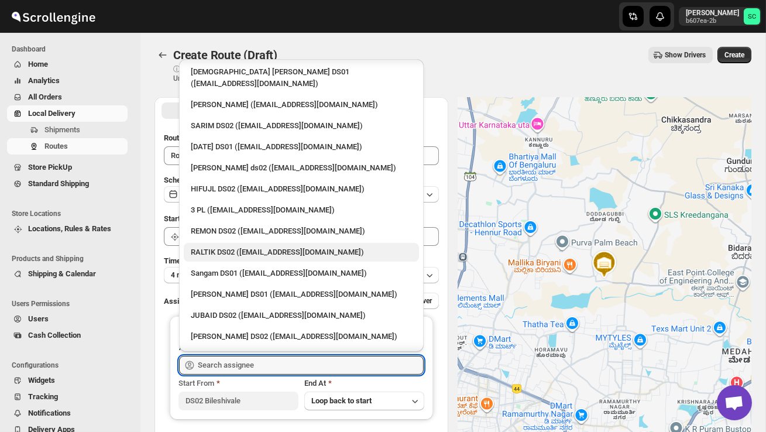
scroll to position [107, 0]
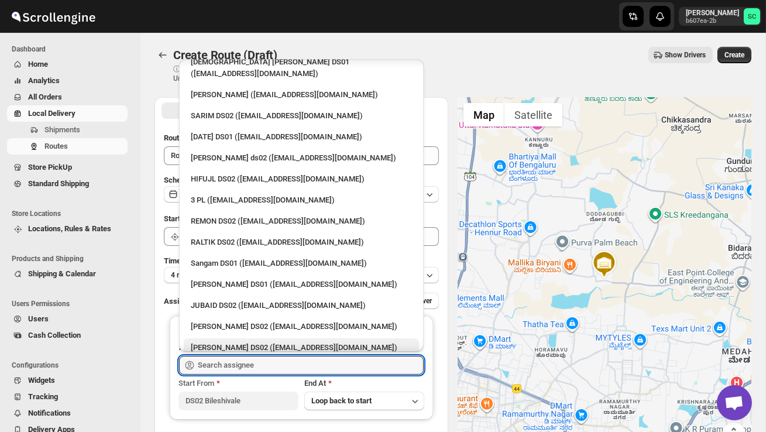
click at [249, 342] on div "[PERSON_NAME] DS02 ([EMAIL_ADDRESS][DOMAIN_NAME])" at bounding box center [301, 348] width 221 height 12
type input "[PERSON_NAME] DS02 ([EMAIL_ADDRESS][DOMAIN_NAME])"
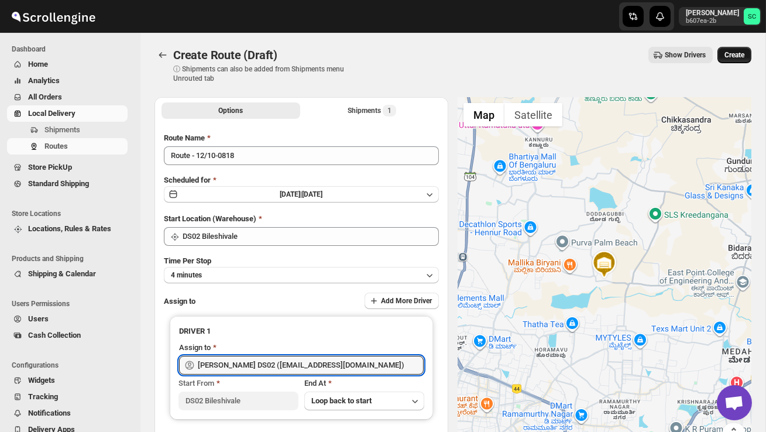
click at [741, 59] on span "Create" at bounding box center [735, 54] width 20 height 9
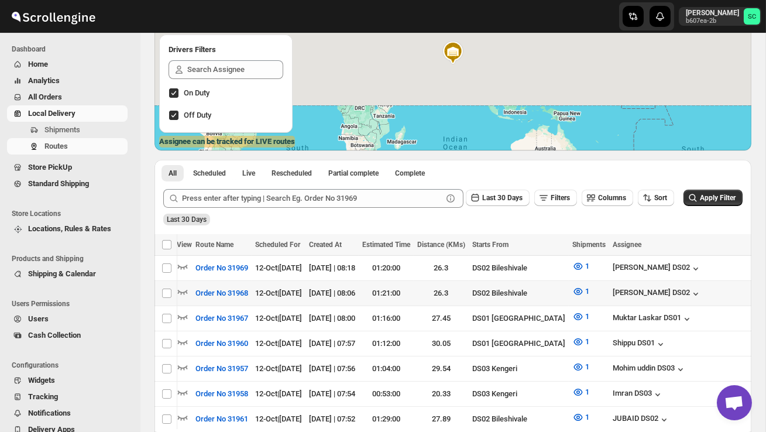
scroll to position [0, 177]
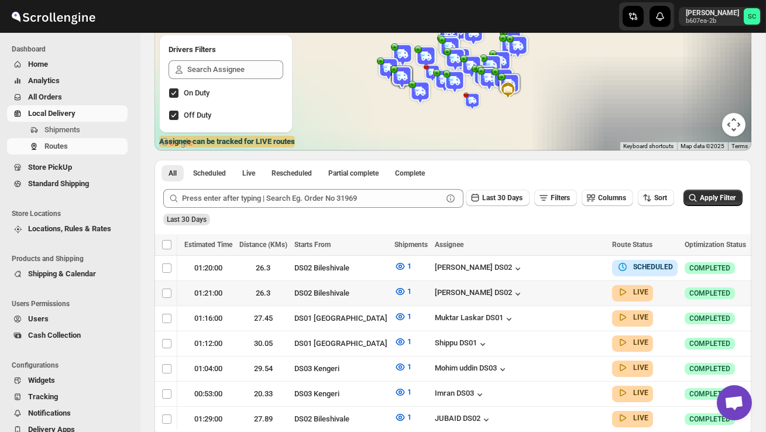
click at [756, 291] on icon "button" at bounding box center [762, 293] width 12 height 12
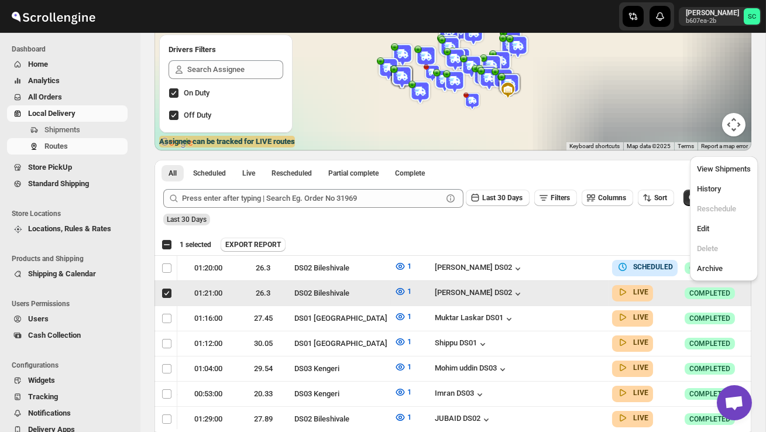
scroll to position [0, 1]
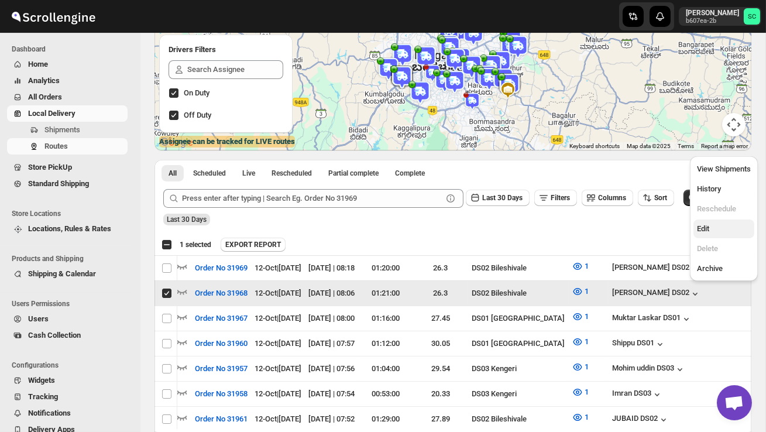
click at [718, 223] on span "Edit" at bounding box center [724, 229] width 54 height 12
checkbox input "false"
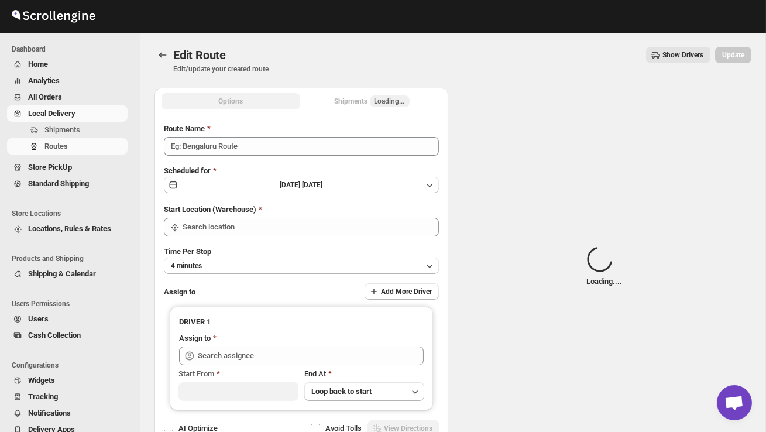
type input "Order No 31968"
type input "DS02 Bileshivale"
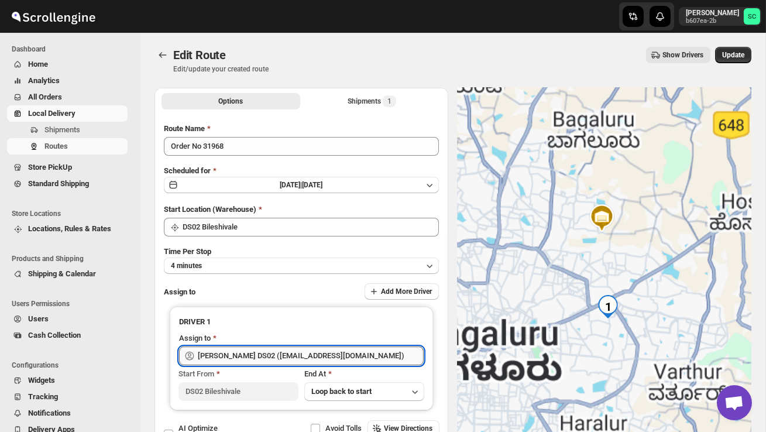
click at [340, 348] on input "[PERSON_NAME] DS02 ([EMAIL_ADDRESS][DOMAIN_NAME])" at bounding box center [311, 356] width 226 height 19
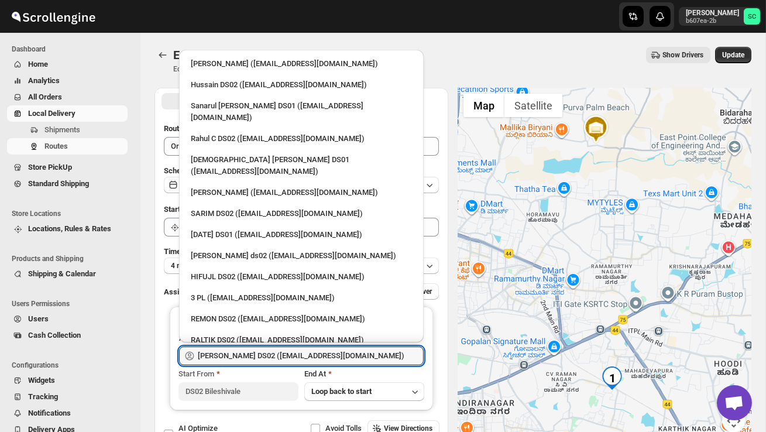
click at [302, 307] on li "REMON DS02 ([EMAIL_ADDRESS][DOMAIN_NAME])" at bounding box center [301, 317] width 245 height 21
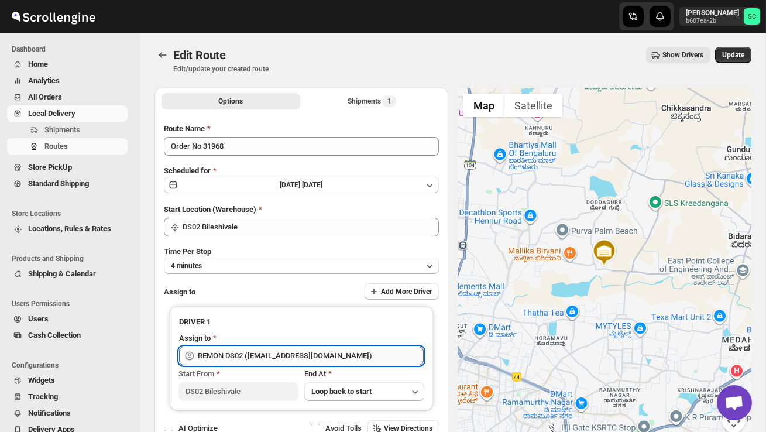
click at [364, 352] on input "REMON DS02 ([EMAIL_ADDRESS][DOMAIN_NAME])" at bounding box center [311, 356] width 226 height 19
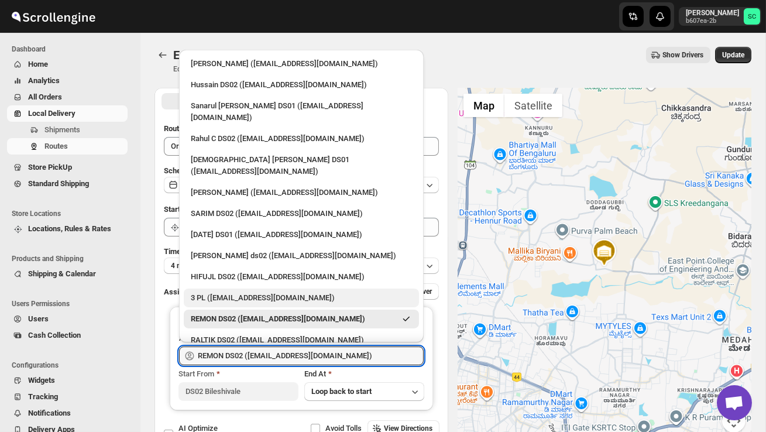
click at [291, 292] on div "3 PL ([EMAIL_ADDRESS][DOMAIN_NAME])" at bounding box center [301, 298] width 221 height 12
type input "3 PL ([EMAIL_ADDRESS][DOMAIN_NAME])"
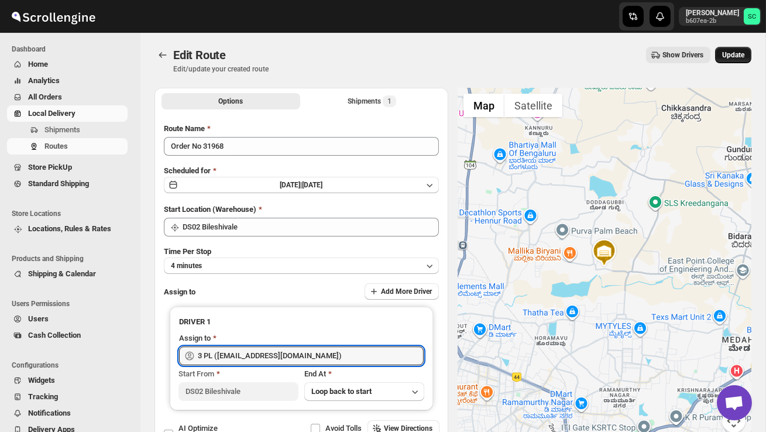
click at [733, 58] on span "Update" at bounding box center [734, 54] width 22 height 9
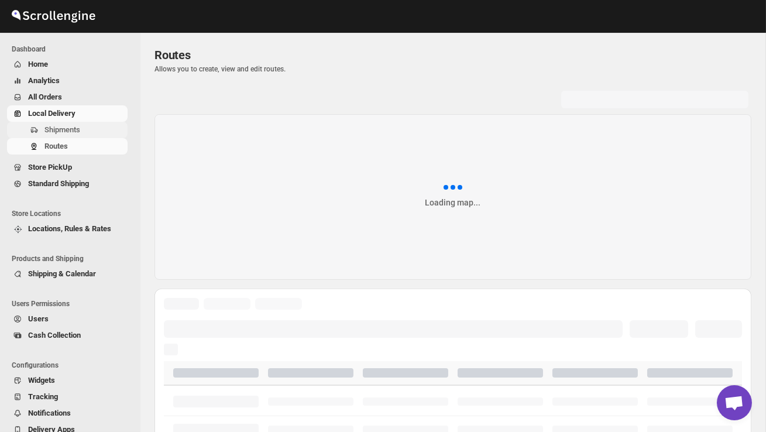
click at [70, 129] on span "Shipments" at bounding box center [62, 129] width 36 height 9
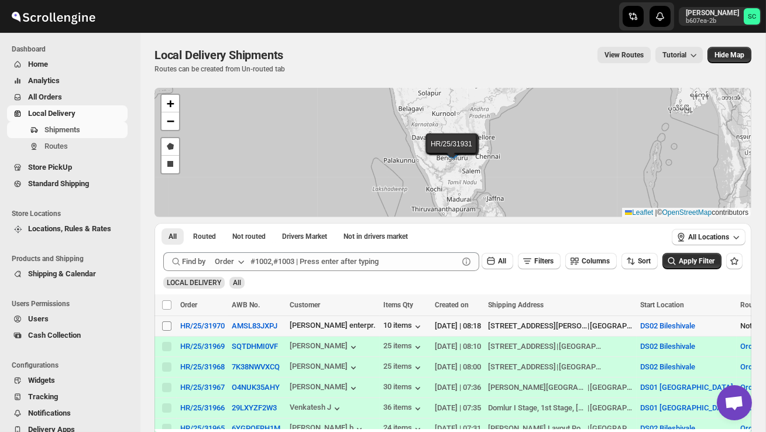
click at [166, 329] on input "Select shipment" at bounding box center [166, 325] width 9 height 9
checkbox input "true"
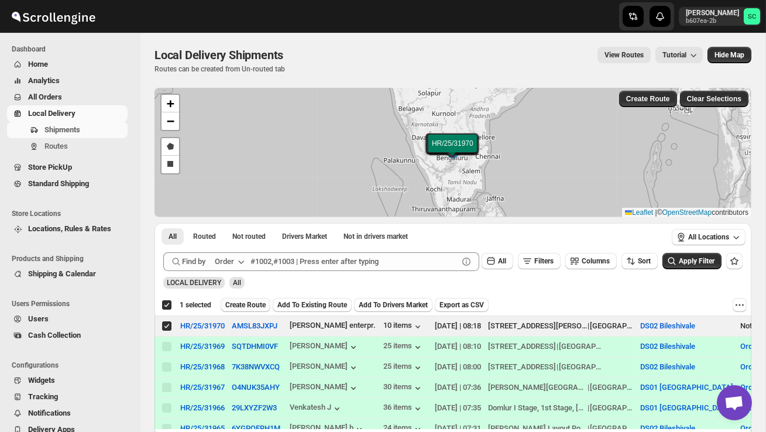
click at [245, 302] on span "Create Route" at bounding box center [245, 304] width 40 height 9
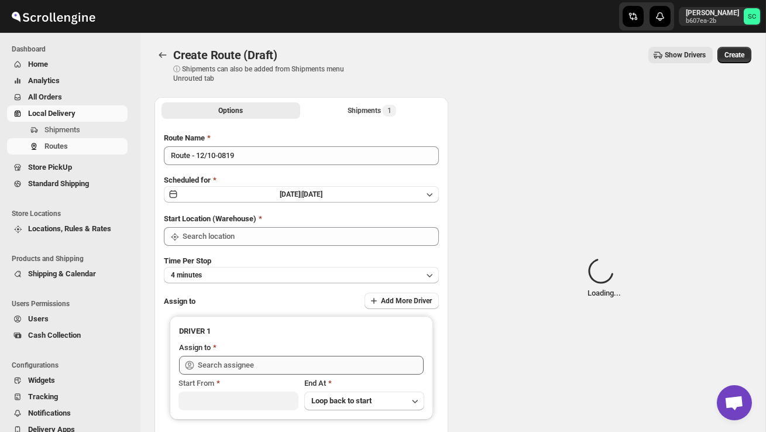
type input "DS02 Bileshivale"
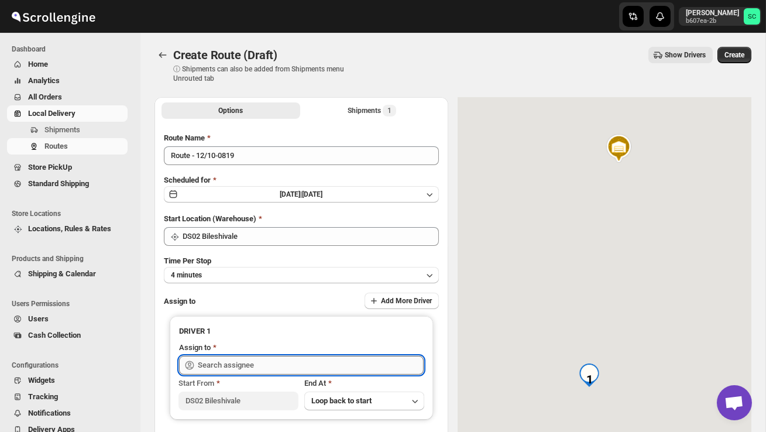
click at [245, 362] on input "text" at bounding box center [311, 365] width 226 height 19
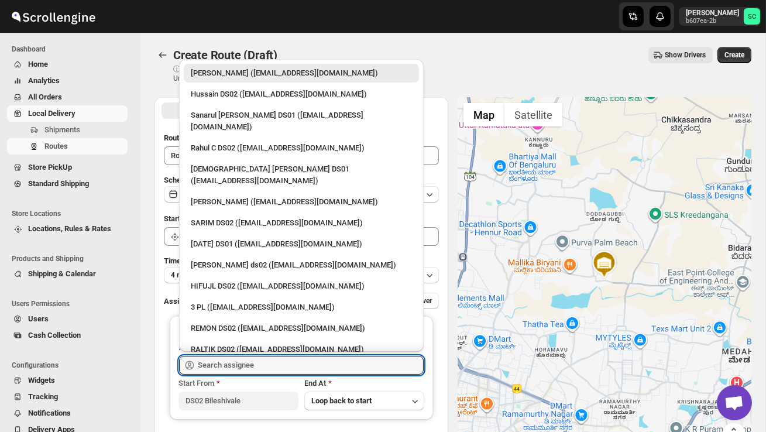
click at [262, 100] on div "Hussain DS02 ([EMAIL_ADDRESS][DOMAIN_NAME])" at bounding box center [301, 94] width 221 height 12
type input "Hussain DS02 ([EMAIL_ADDRESS][DOMAIN_NAME])"
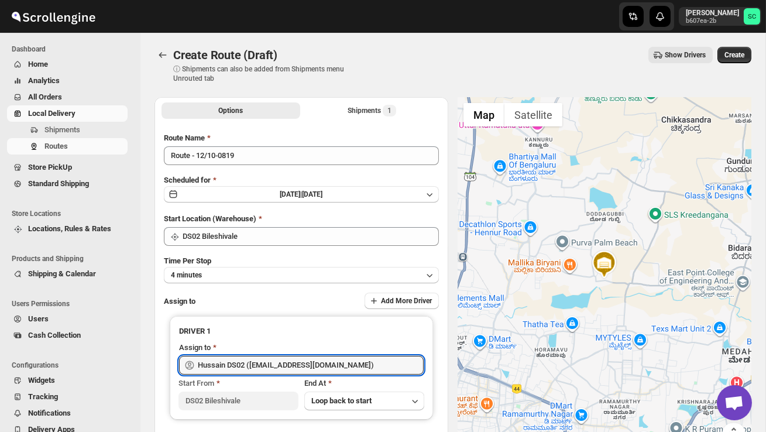
click at [739, 59] on span "Create" at bounding box center [735, 54] width 20 height 9
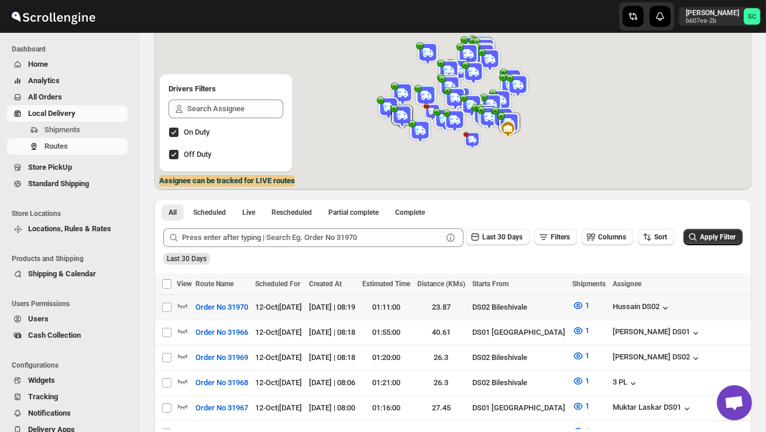
scroll to position [97, 0]
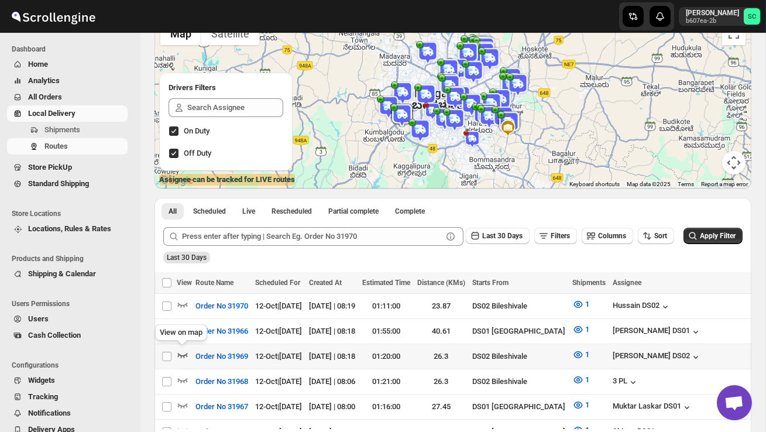
click at [179, 352] on icon "button" at bounding box center [183, 355] width 12 height 12
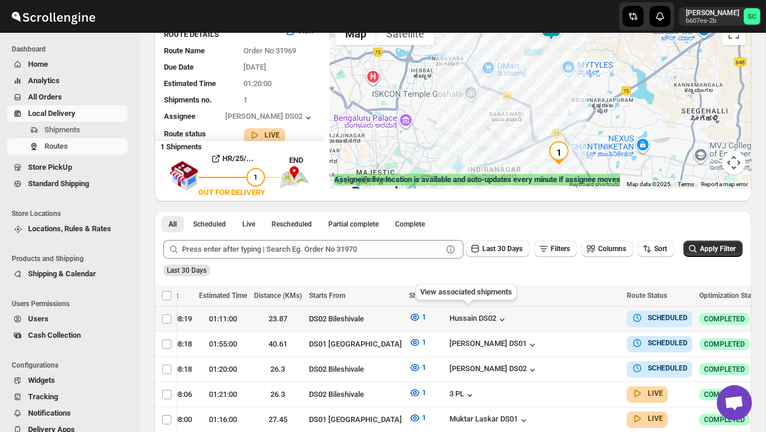
scroll to position [0, 178]
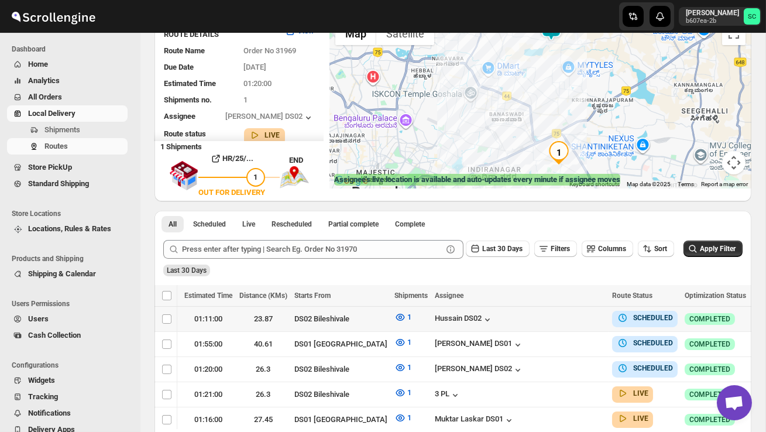
click at [756, 317] on icon "button" at bounding box center [762, 319] width 12 height 12
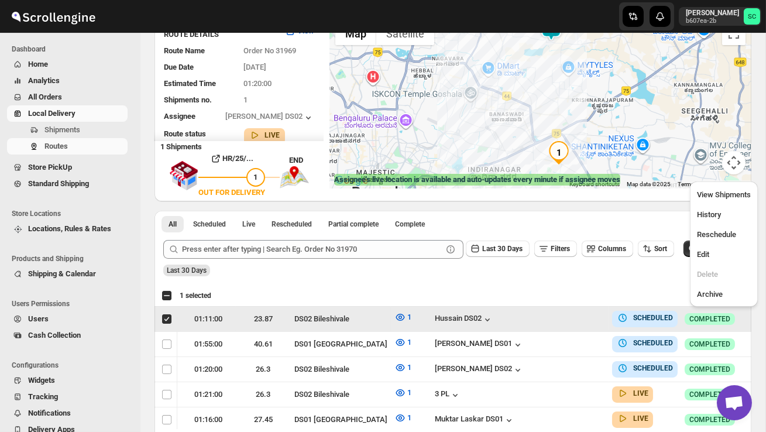
scroll to position [0, 1]
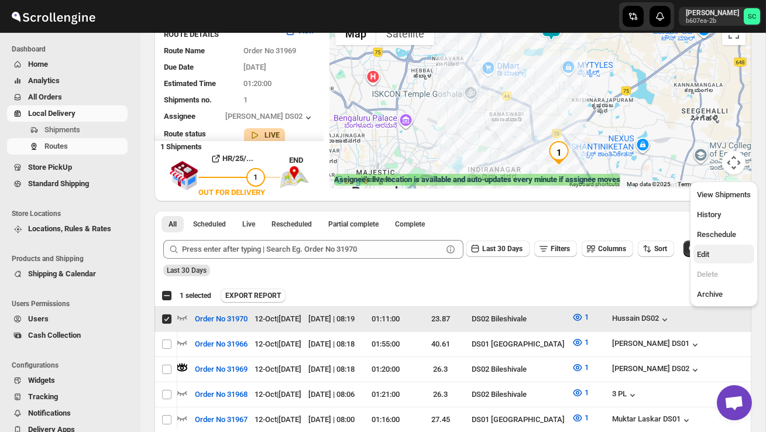
click at [723, 253] on span "Edit" at bounding box center [724, 255] width 54 height 12
checkbox input "false"
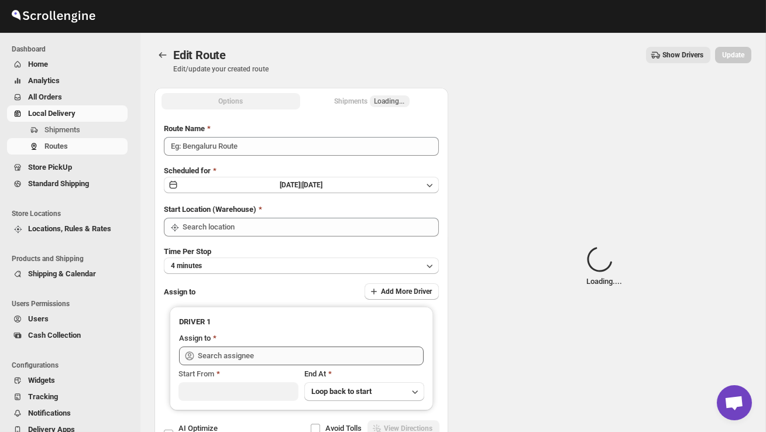
type input "Order No 31970"
type input "DS02 Bileshivale"
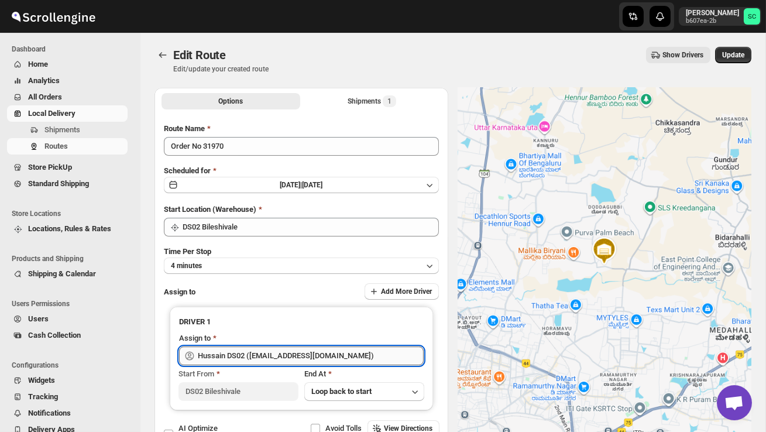
click at [351, 352] on input "Hussain DS02 ([EMAIL_ADDRESS][DOMAIN_NAME])" at bounding box center [311, 356] width 226 height 19
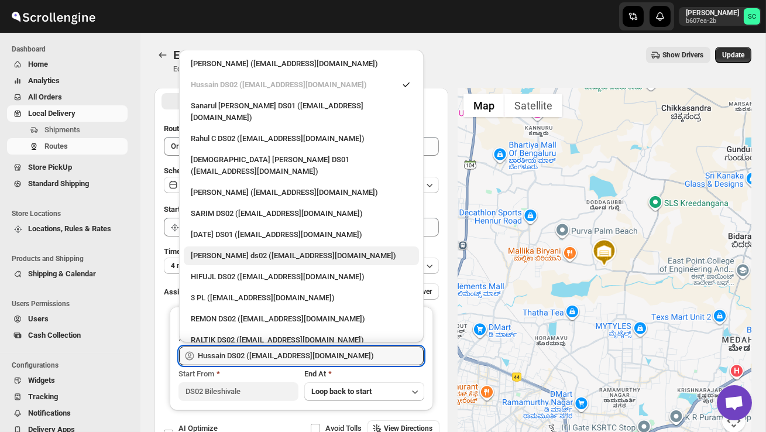
click at [292, 250] on div "[PERSON_NAME] ds02 ([EMAIL_ADDRESS][DOMAIN_NAME])" at bounding box center [301, 256] width 221 height 12
type input "[PERSON_NAME] ds02 ([EMAIL_ADDRESS][DOMAIN_NAME])"
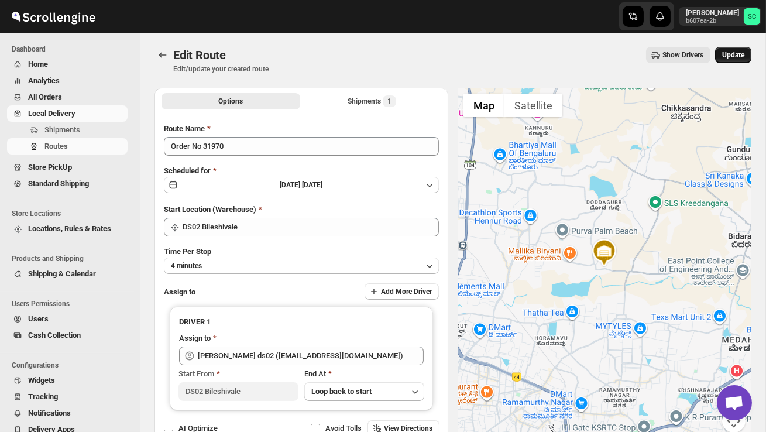
click at [735, 56] on span "Update" at bounding box center [734, 54] width 22 height 9
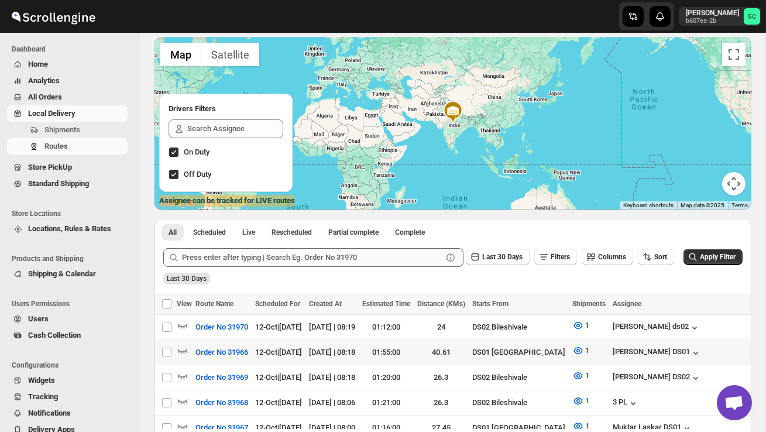
scroll to position [93, 0]
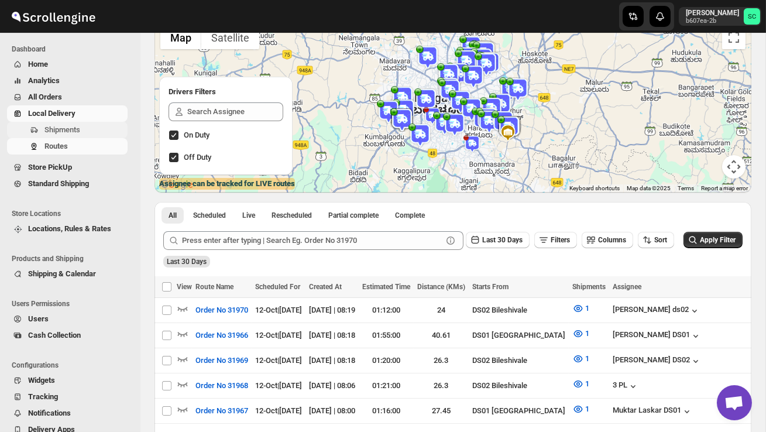
click at [83, 126] on span "Shipments" at bounding box center [84, 130] width 81 height 12
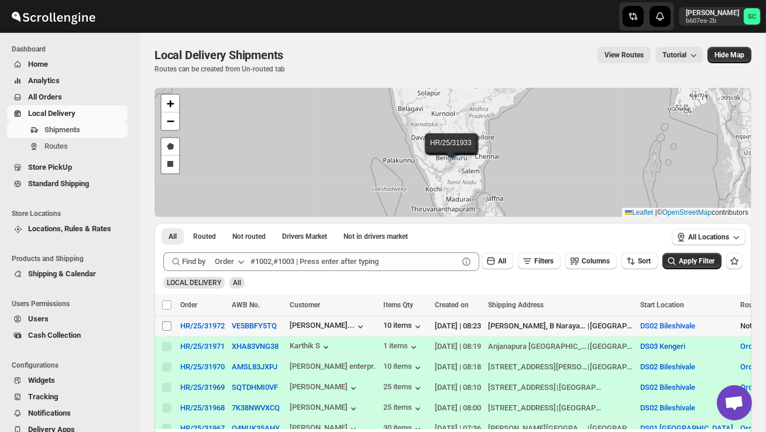
click at [166, 324] on input "Select shipment" at bounding box center [166, 325] width 9 height 9
checkbox input "true"
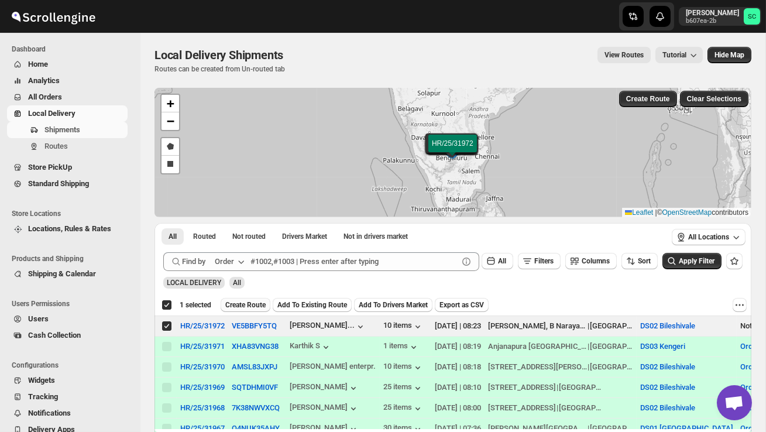
click at [244, 304] on span "Create Route" at bounding box center [245, 304] width 40 height 9
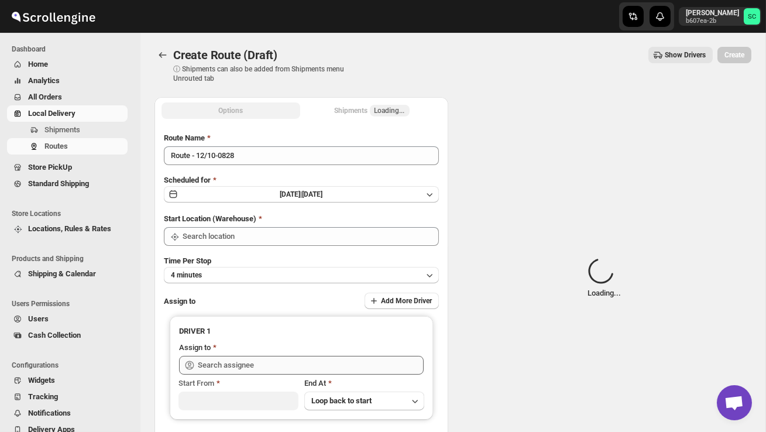
type input "DS02 Bileshivale"
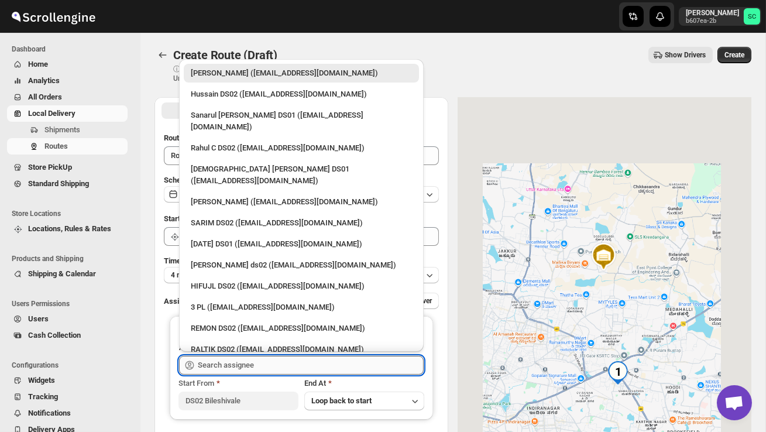
click at [230, 361] on input "text" at bounding box center [311, 365] width 226 height 19
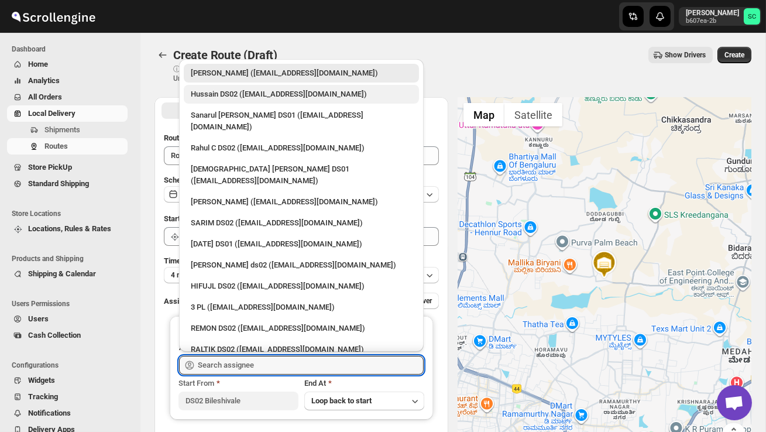
click at [244, 100] on div "Hussain DS02 ([EMAIL_ADDRESS][DOMAIN_NAME])" at bounding box center [301, 94] width 221 height 12
type input "Hussain DS02 ([EMAIL_ADDRESS][DOMAIN_NAME])"
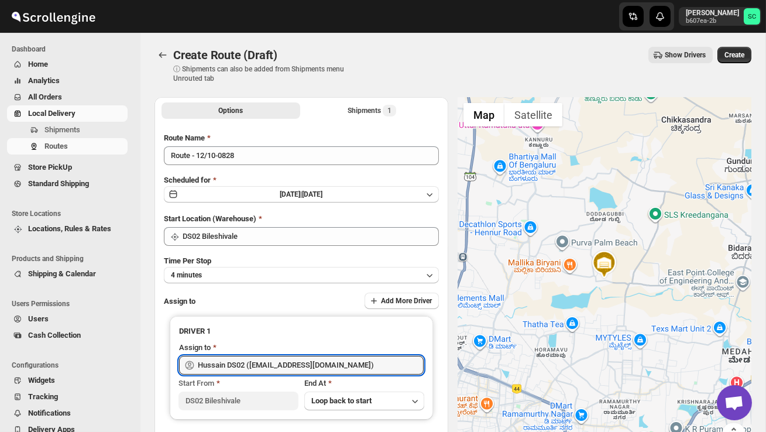
click at [745, 64] on div "Create Route (Draft) ⓘ Shipments can also be added from Shipments menu Unrouted…" at bounding box center [453, 65] width 597 height 36
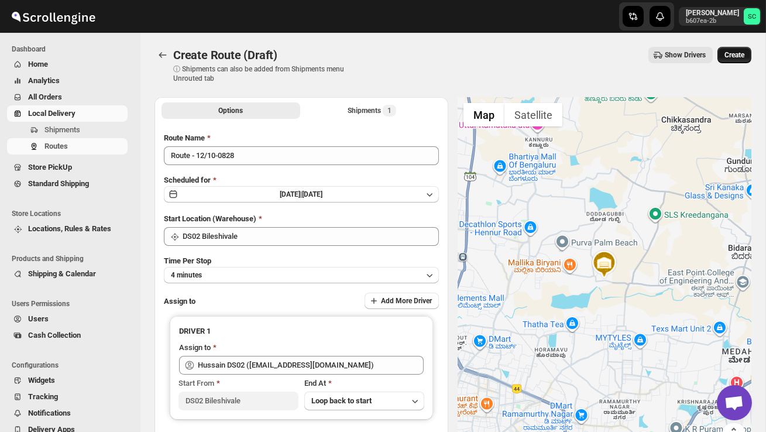
click at [731, 53] on span "Create" at bounding box center [735, 54] width 20 height 9
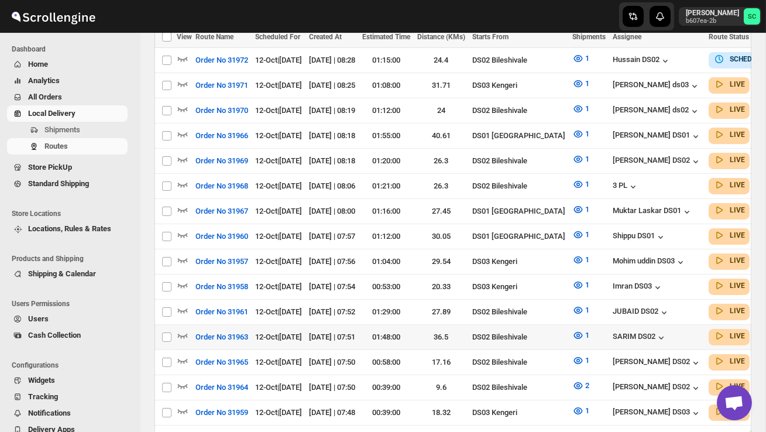
scroll to position [346, 0]
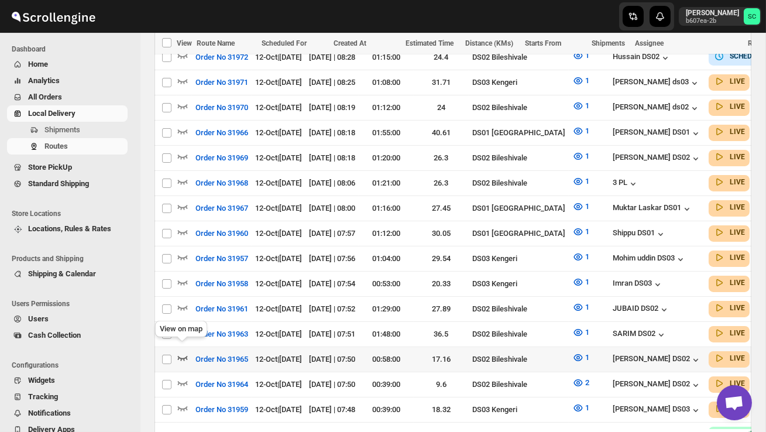
click at [183, 352] on icon "button" at bounding box center [183, 358] width 12 height 12
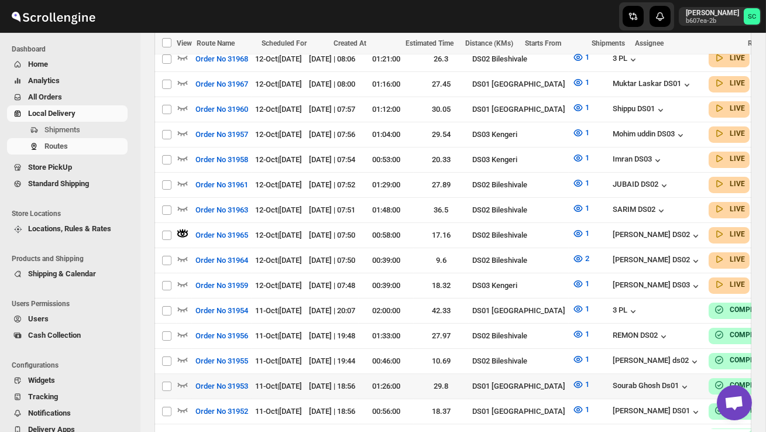
scroll to position [487, 0]
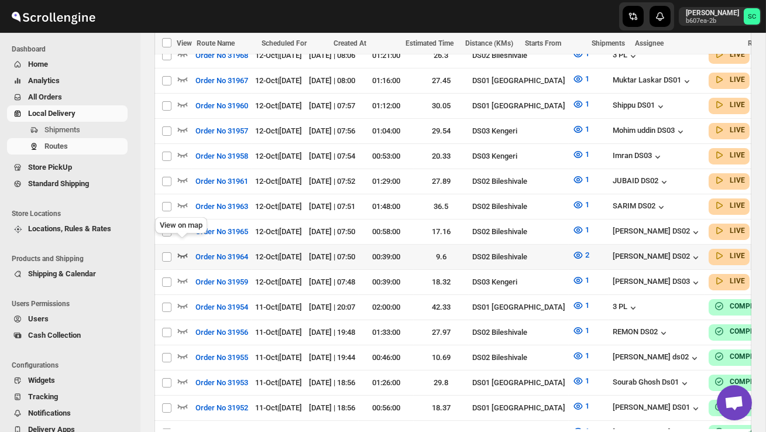
click at [184, 249] on icon "button" at bounding box center [183, 255] width 12 height 12
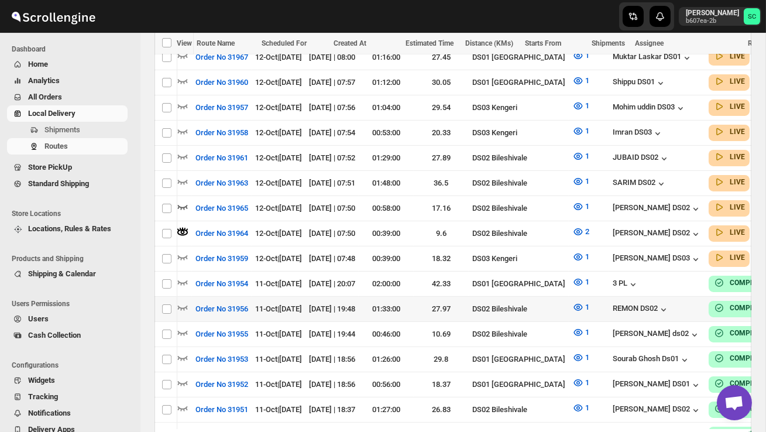
scroll to position [0, 0]
click at [183, 180] on icon "button" at bounding box center [183, 182] width 10 height 5
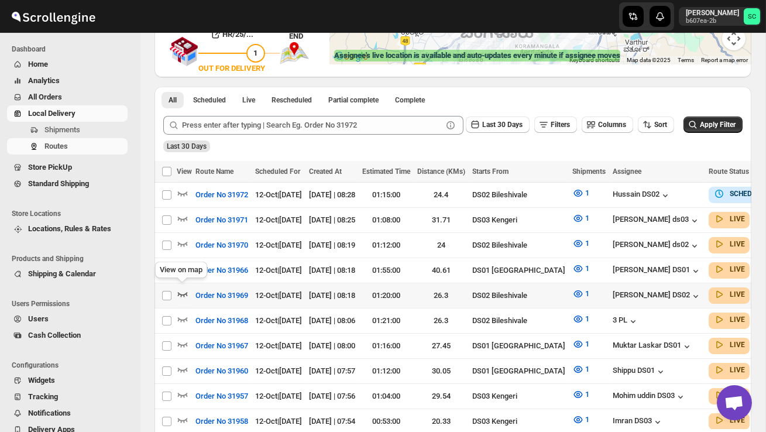
click at [182, 289] on icon "button" at bounding box center [183, 294] width 12 height 12
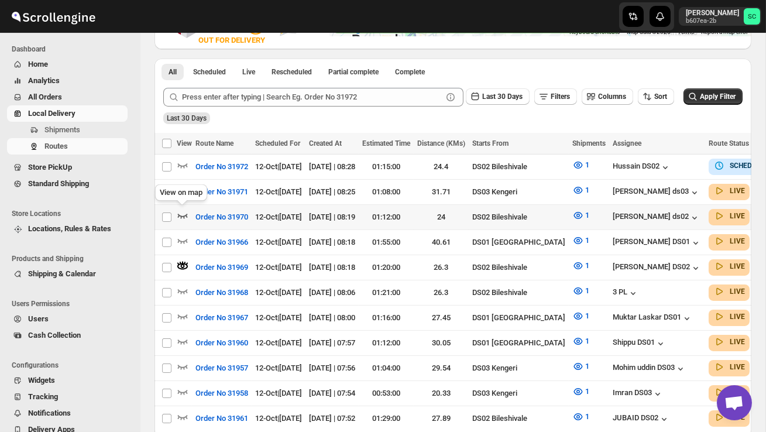
click at [183, 213] on icon "button" at bounding box center [183, 216] width 12 height 12
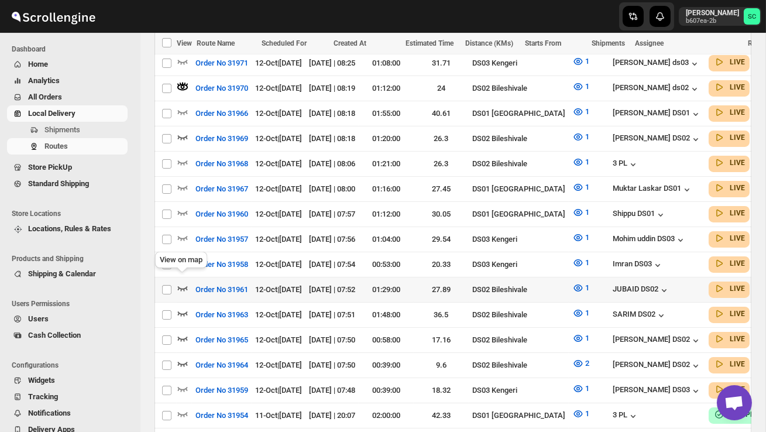
click at [186, 286] on icon "button" at bounding box center [183, 288] width 10 height 5
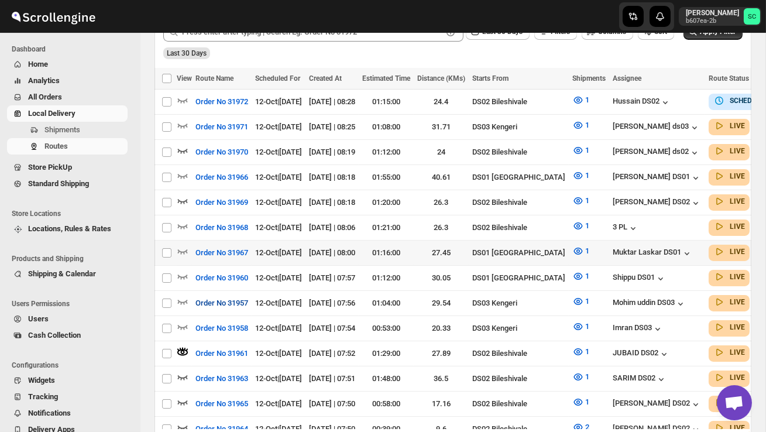
scroll to position [310, 0]
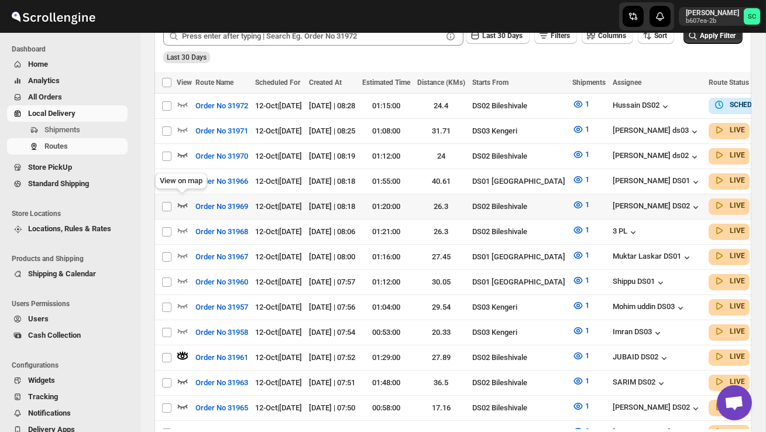
click at [183, 204] on icon "button" at bounding box center [183, 205] width 12 height 12
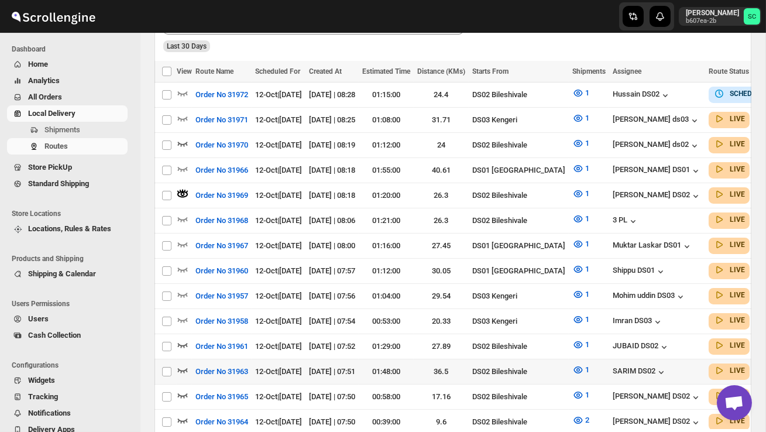
scroll to position [323, 0]
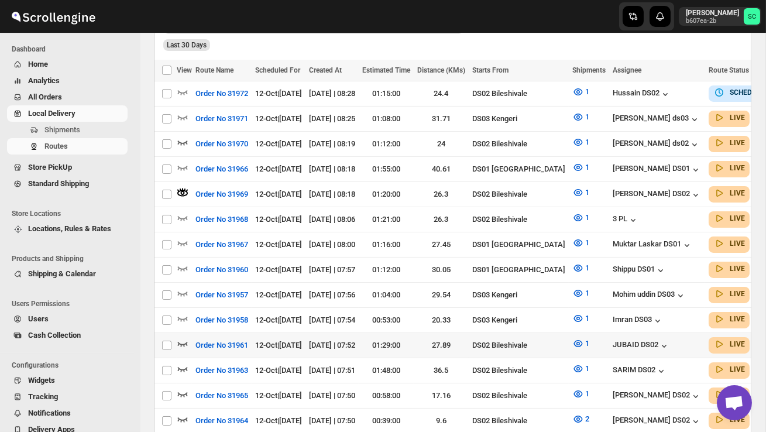
click at [177, 338] on icon "button" at bounding box center [183, 344] width 12 height 12
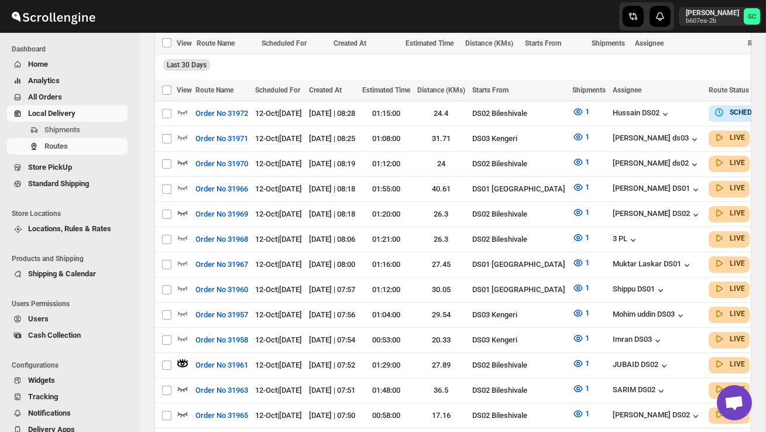
scroll to position [280, 0]
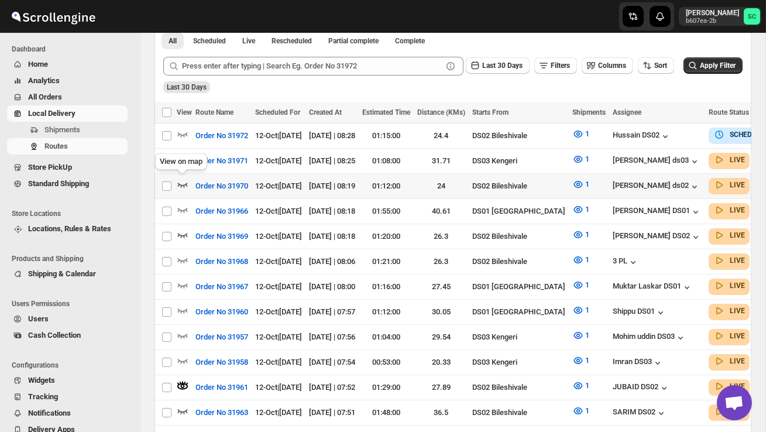
click at [182, 180] on icon "button" at bounding box center [183, 185] width 12 height 12
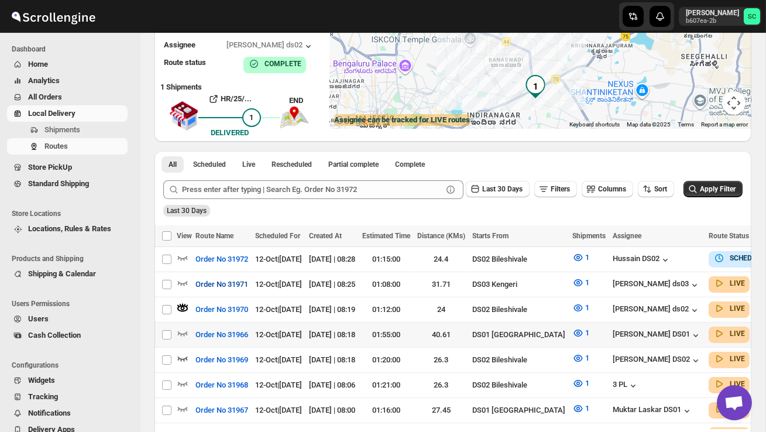
scroll to position [158, 0]
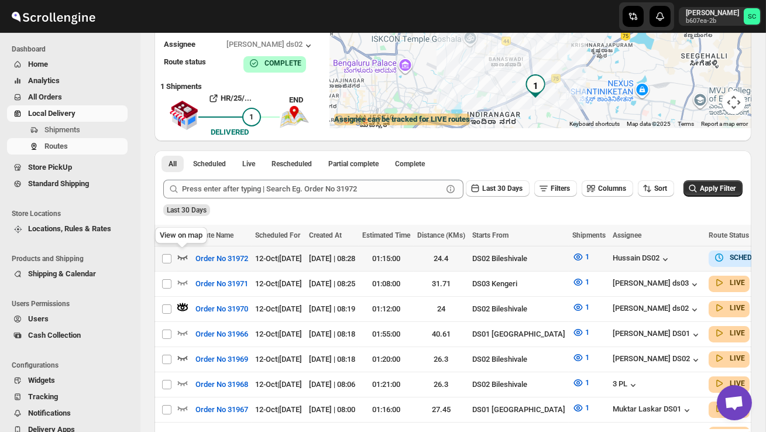
click at [181, 255] on icon "button" at bounding box center [183, 257] width 12 height 12
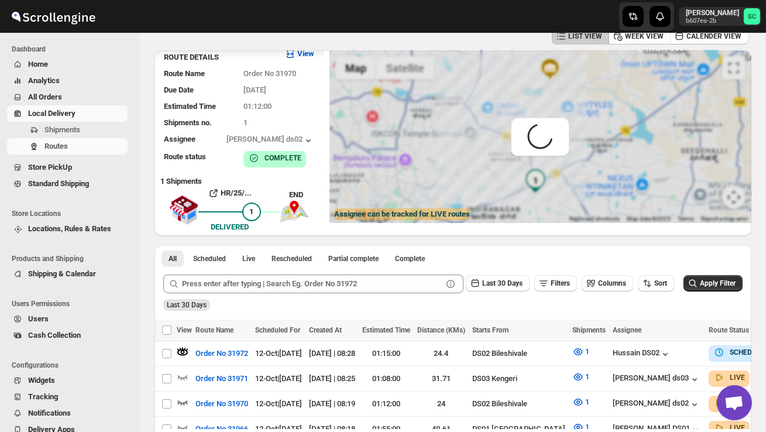
scroll to position [0, 0]
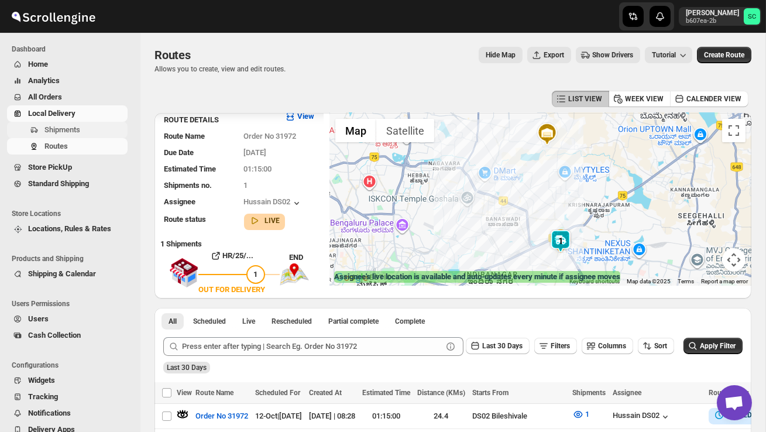
click at [78, 123] on button "Shipments" at bounding box center [67, 130] width 121 height 16
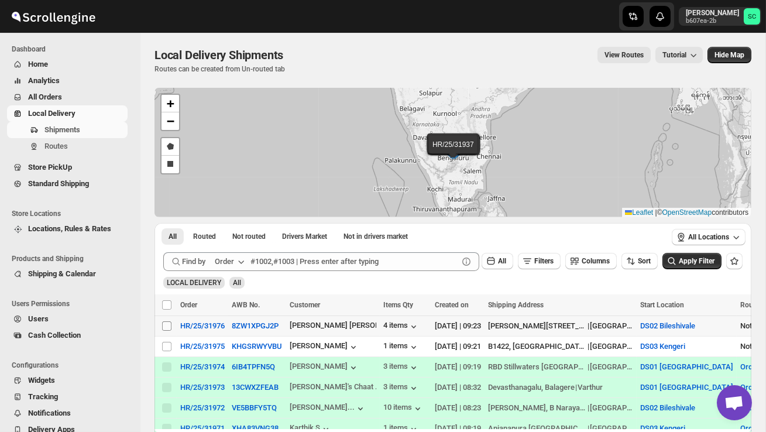
click at [167, 325] on input "Select shipment" at bounding box center [166, 325] width 9 height 9
checkbox input "true"
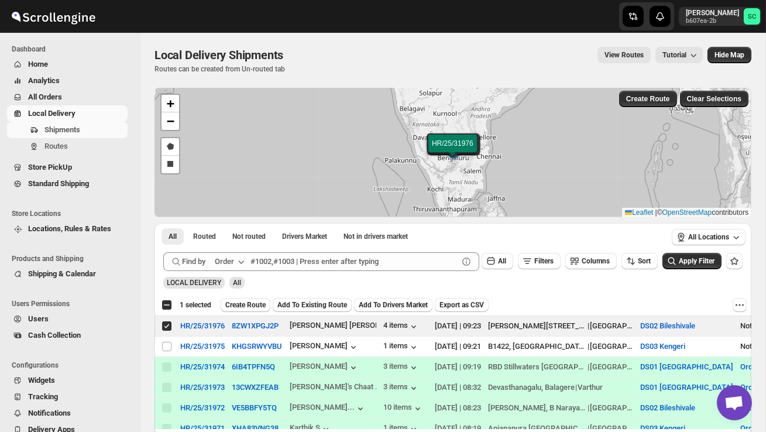
click at [255, 303] on span "Create Route" at bounding box center [245, 304] width 40 height 9
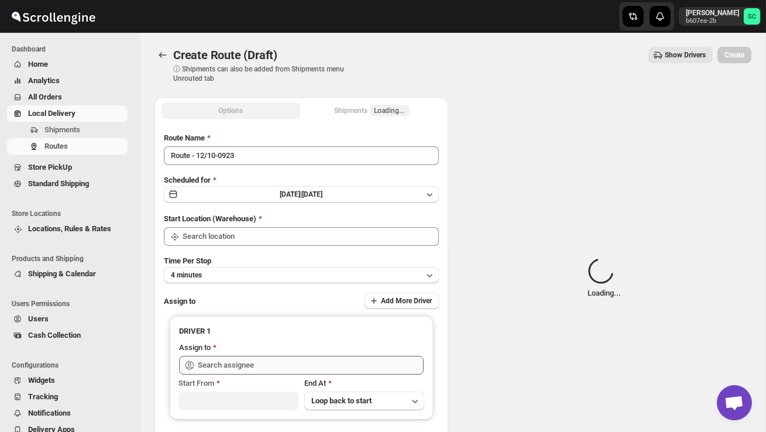
type input "DS02 Bileshivale"
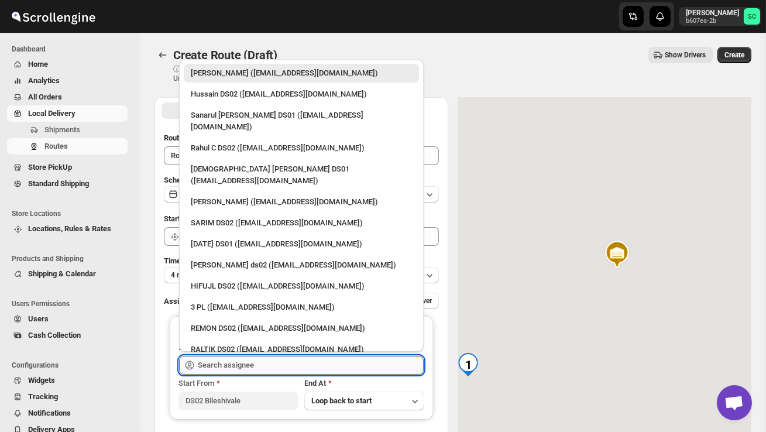
click at [254, 365] on input "text" at bounding box center [311, 365] width 226 height 19
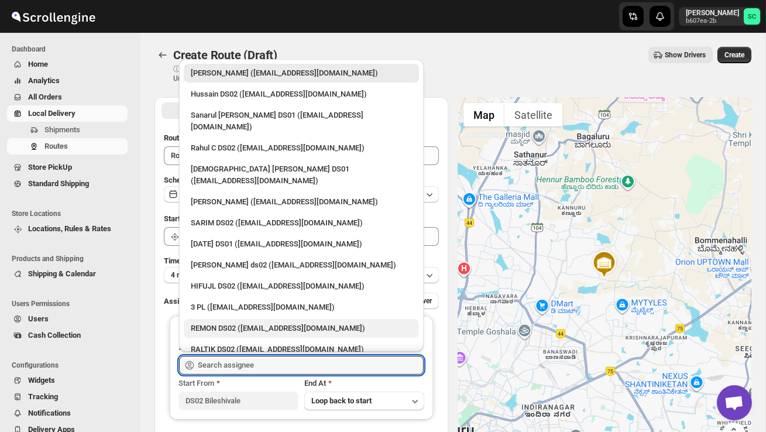
click at [234, 323] on div "REMON DS02 ([EMAIL_ADDRESS][DOMAIN_NAME])" at bounding box center [301, 329] width 221 height 12
type input "REMON DS02 ([EMAIL_ADDRESS][DOMAIN_NAME])"
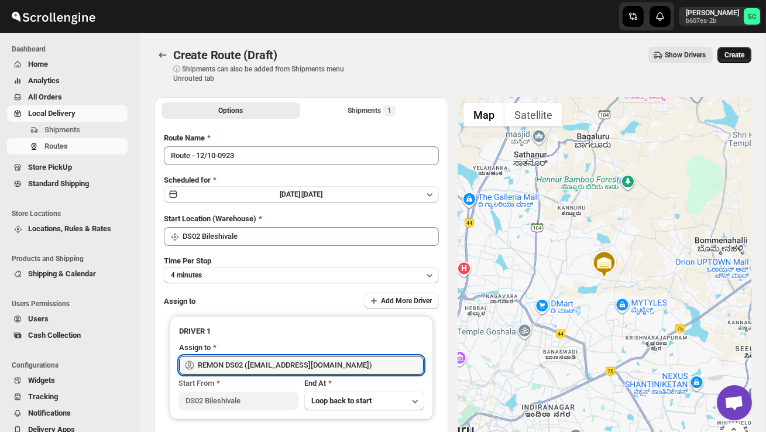
click at [735, 47] on button "Create" at bounding box center [735, 55] width 34 height 16
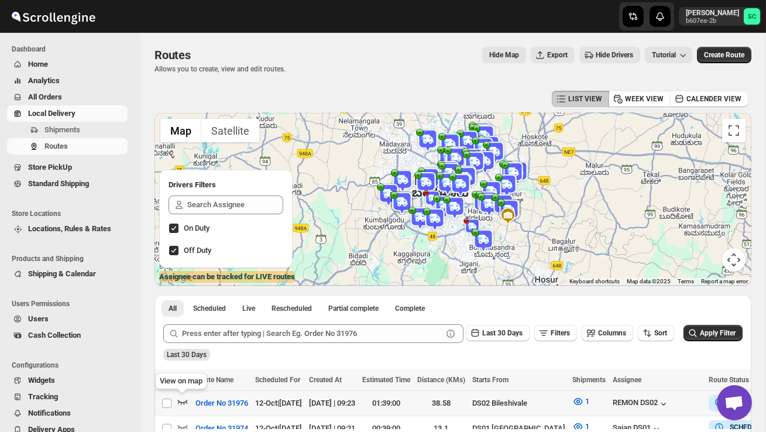
click at [182, 400] on icon "button" at bounding box center [183, 402] width 12 height 12
